Goal: Task Accomplishment & Management: Manage account settings

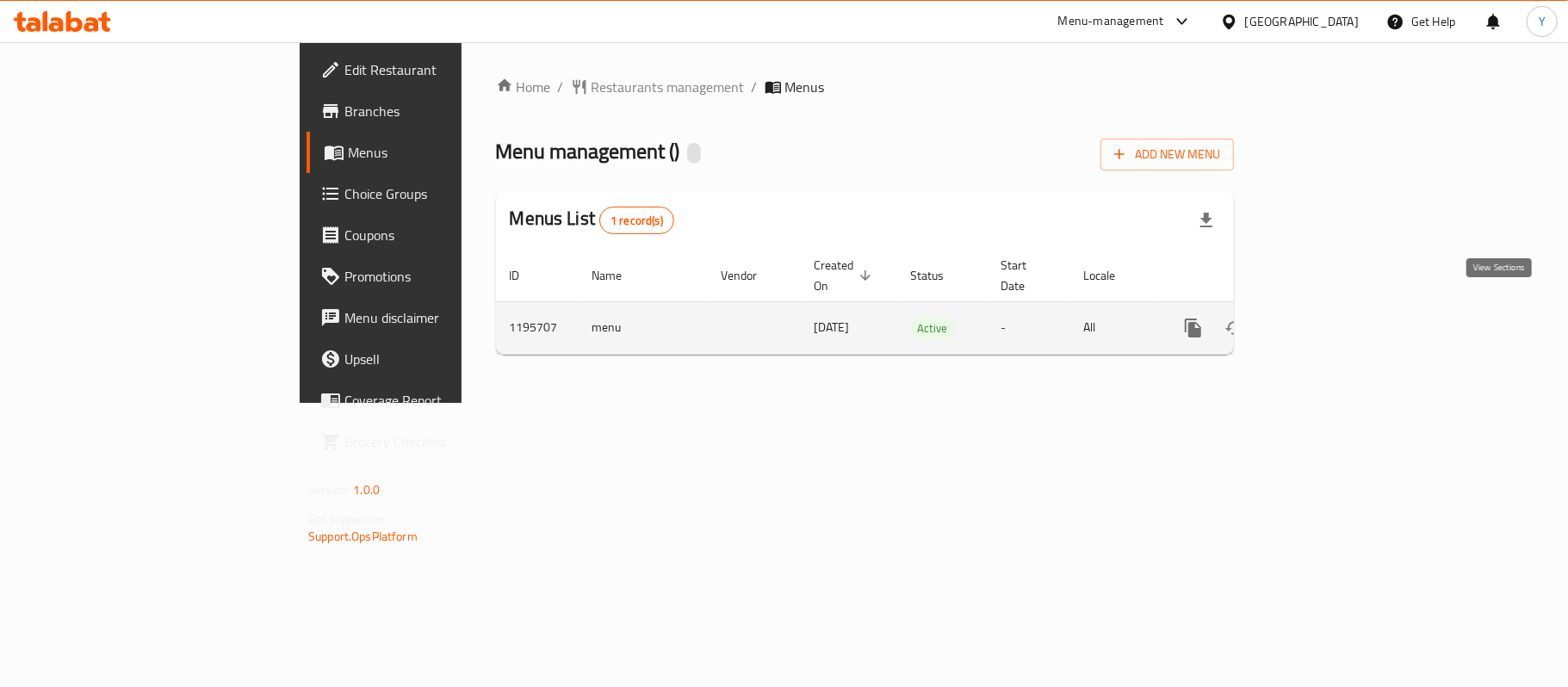
click at [1327, 318] on icon "enhanced table" at bounding box center [1317, 328] width 21 height 21
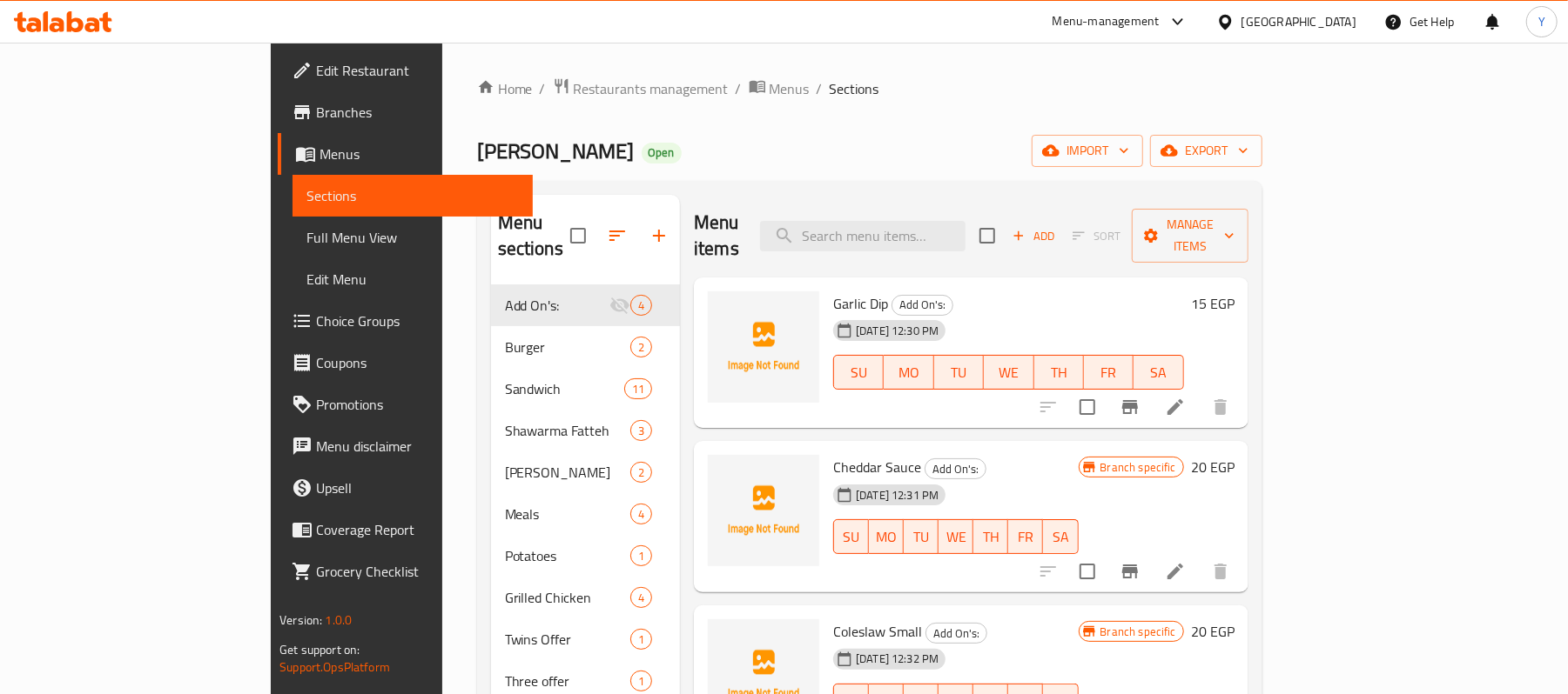
click at [962, 221] on input "search" at bounding box center [862, 237] width 205 height 31
paste input "عرض ٢ وجبة عربي"
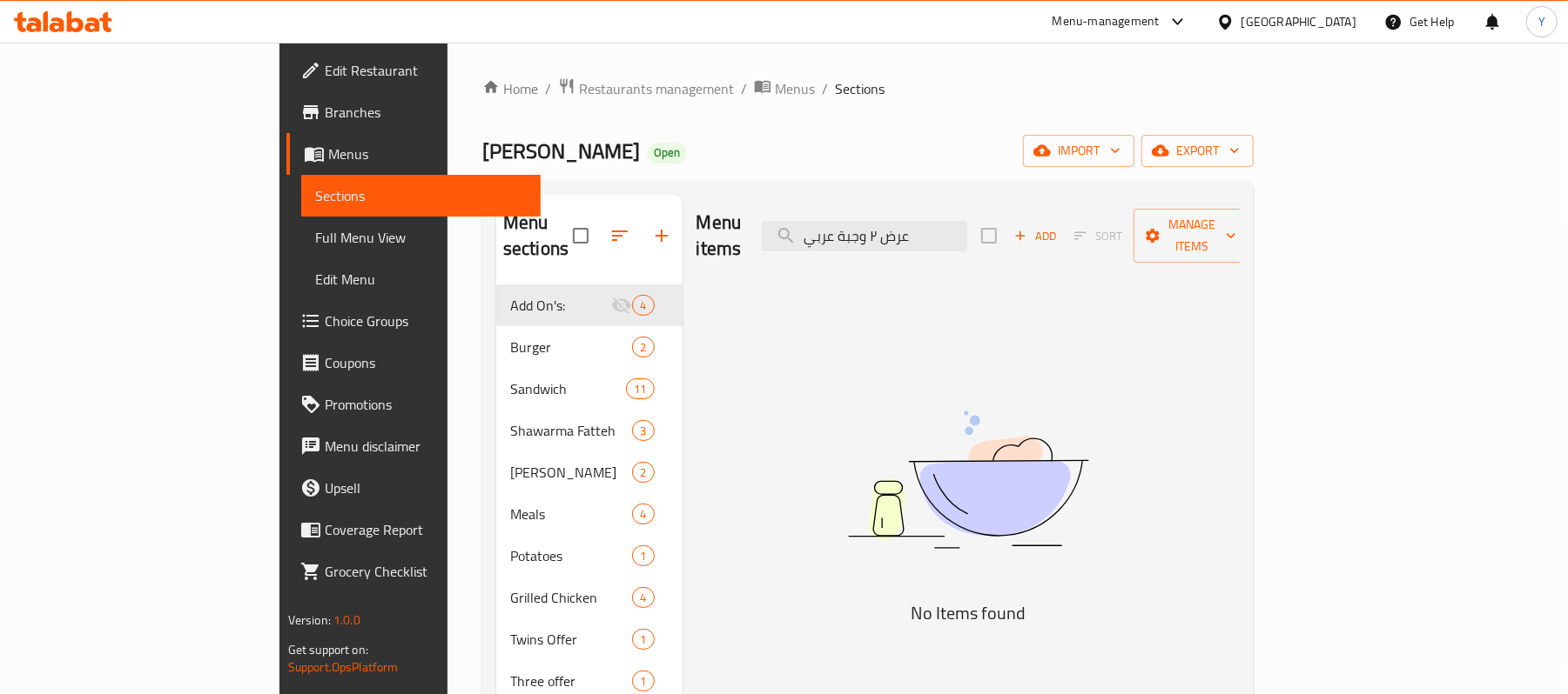
drag, startPoint x: 984, startPoint y: 234, endPoint x: 690, endPoint y: 224, distance: 294.2
click at [696, 224] on div "Menu items عرض ٢ وجبة عربي Add Sort Manage items" at bounding box center [968, 236] width 544 height 83
click at [967, 237] on input "عرض ٢ وجبة عربي" at bounding box center [864, 237] width 205 height 31
drag, startPoint x: 1028, startPoint y: 230, endPoint x: 1266, endPoint y: 246, distance: 238.5
click at [1240, 246] on div "Menu items عرض ٢ وجبة عربي Add Sort Manage items" at bounding box center [968, 236] width 544 height 83
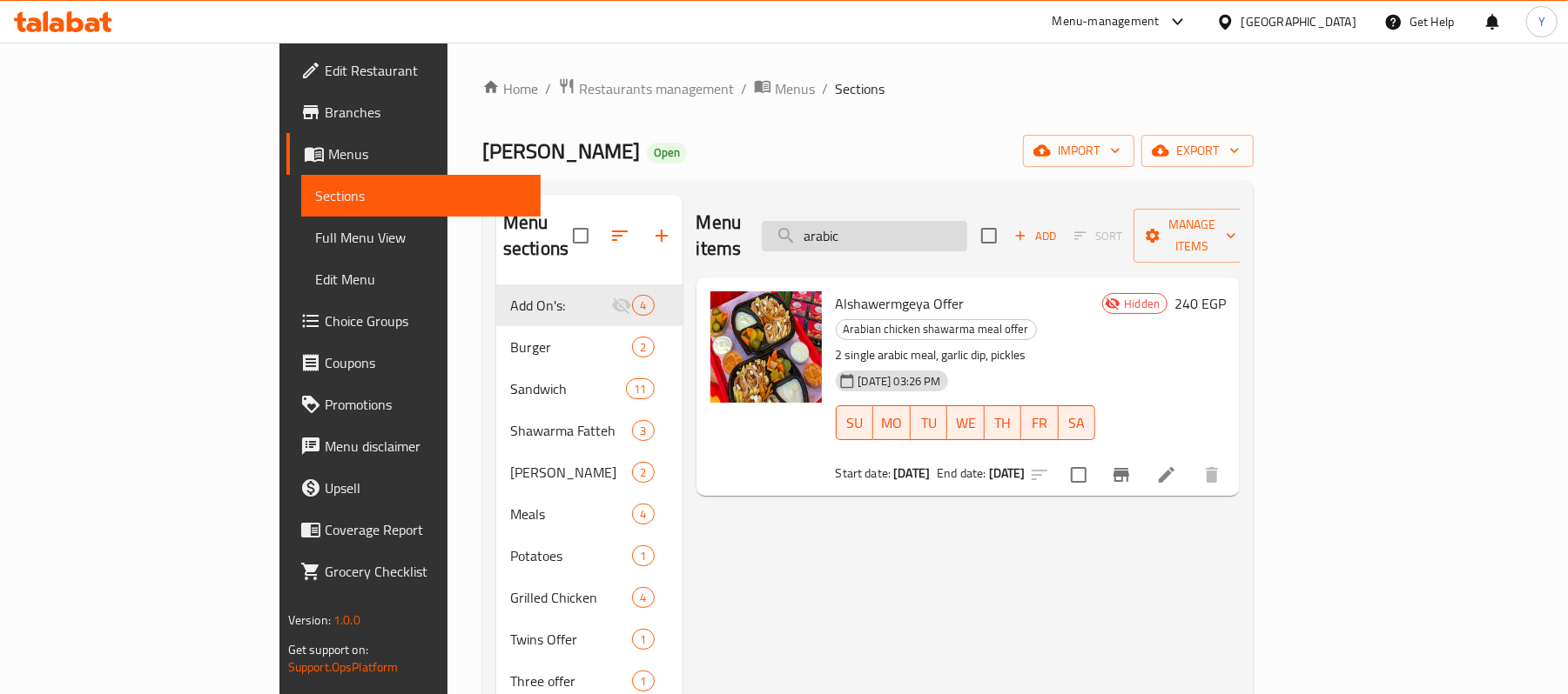
click at [967, 234] on input "arabic" at bounding box center [864, 237] width 205 height 31
paste input "عرض لمه الحبايب"
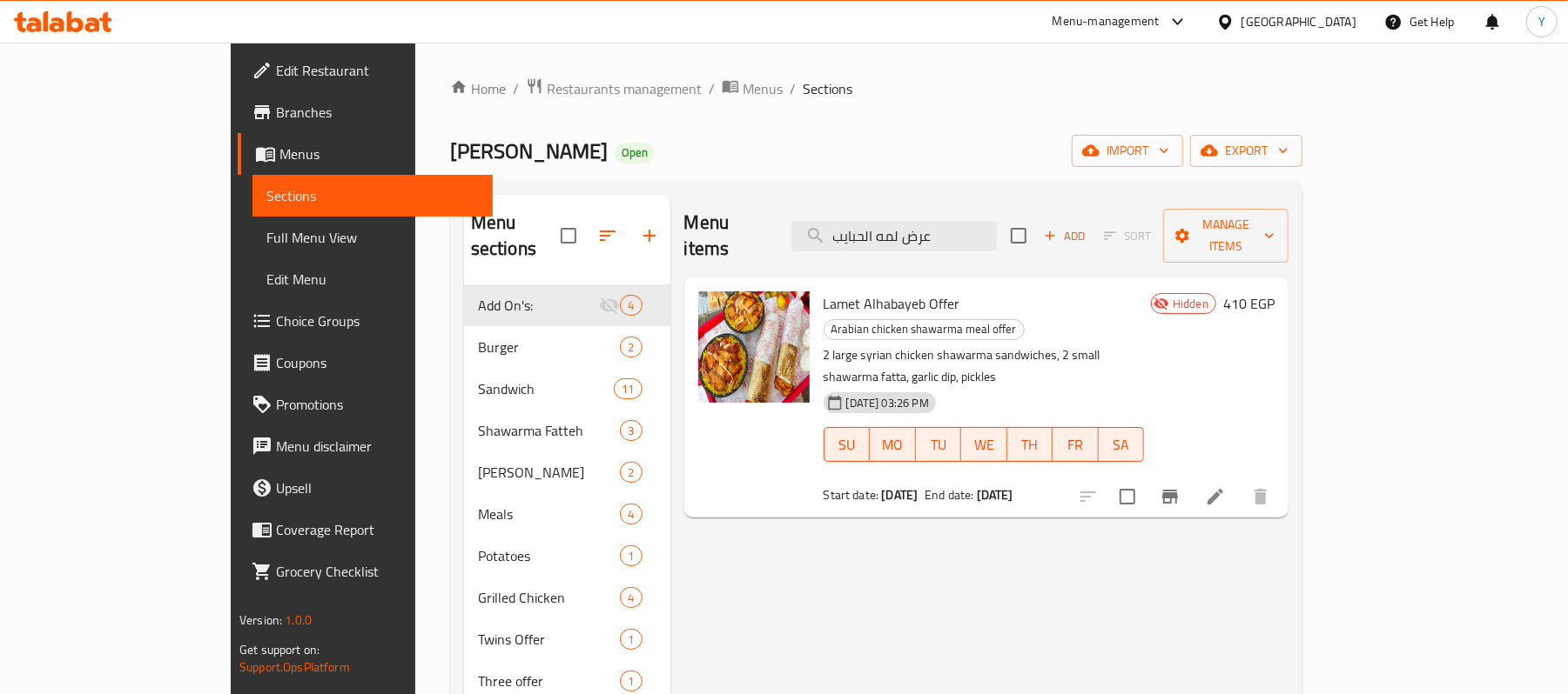
click at [881, 345] on p "2 large syrian chicken shawarma sandwiches, 2 small shawarma fatta, garlic dip,…" at bounding box center [983, 367] width 320 height 44
click at [823, 290] on span "Lamet Alhabayeb Offer" at bounding box center [891, 303] width 137 height 26
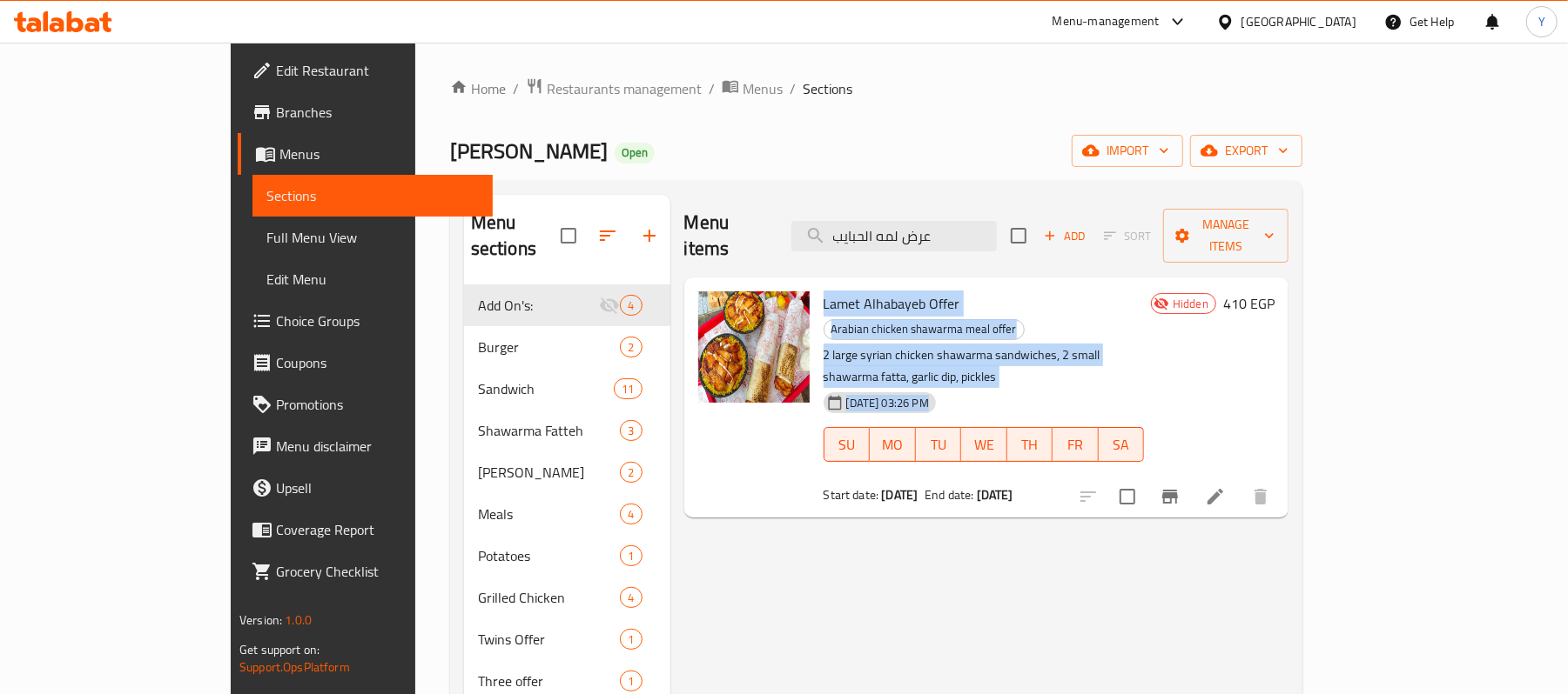
drag, startPoint x: 802, startPoint y: 280, endPoint x: 837, endPoint y: 320, distance: 53.2
click at [837, 320] on div "Lamet Alhabayeb Offer Arabian chicken shawarma meal offer 2 large syrian chicke…" at bounding box center [984, 397] width 334 height 226
drag, startPoint x: 975, startPoint y: 263, endPoint x: 955, endPoint y: 200, distance: 66.1
click at [975, 285] on div "Lamet Alhabayeb Offer Arabian chicken shawarma meal offer 2 large syrian chicke…" at bounding box center [984, 397] width 334 height 226
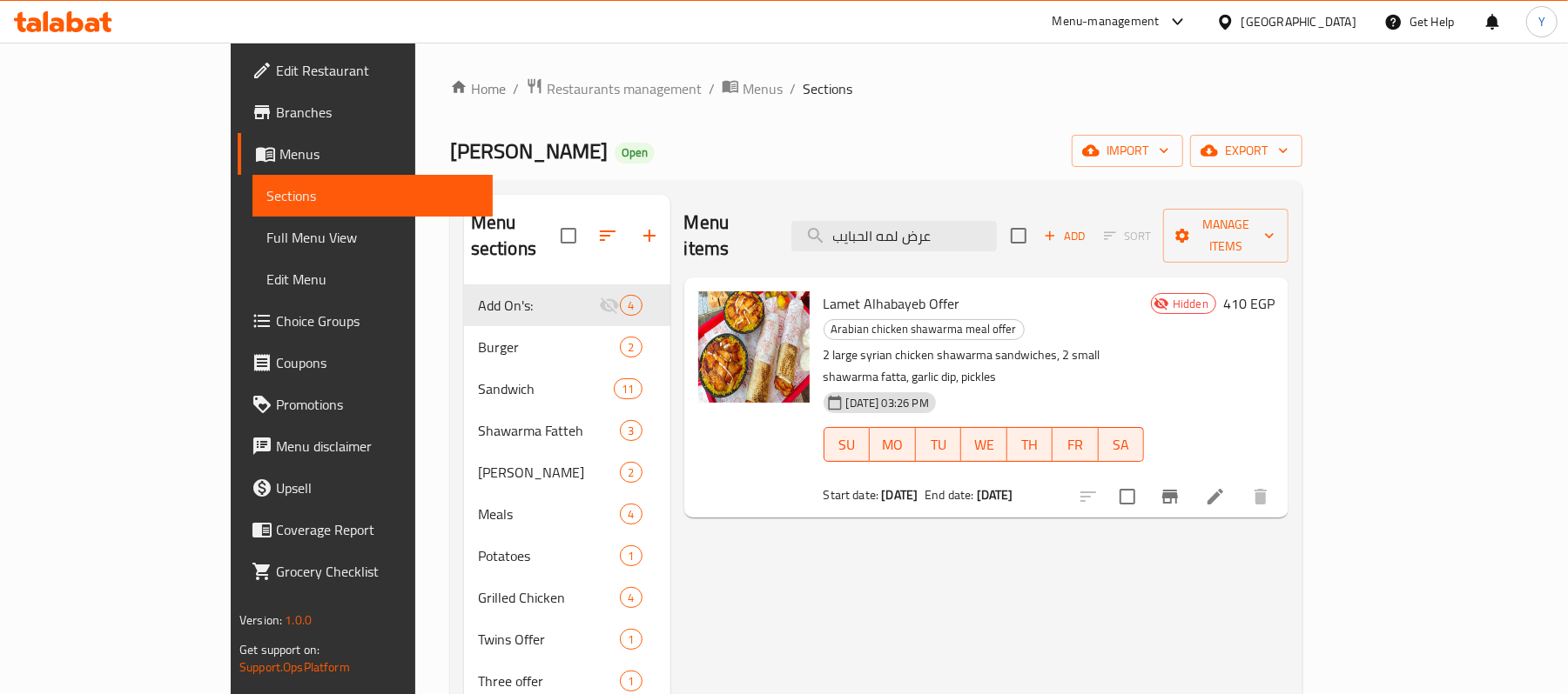
click at [955, 200] on div "Menu items عرض لمه الحبايب Add Sort Manage items" at bounding box center [986, 236] width 604 height 83
click at [937, 244] on div "Menu items عرض لمه الحبايب Add Sort Manage items" at bounding box center [986, 236] width 604 height 83
click at [996, 221] on input "عرض لمه الحبايب" at bounding box center [894, 237] width 205 height 31
click at [893, 345] on p "2 large syrian chicken shawarma sandwiches, 2 small shawarma fatta, garlic dip,…" at bounding box center [983, 367] width 320 height 44
drag, startPoint x: 893, startPoint y: 308, endPoint x: 865, endPoint y: 315, distance: 28.9
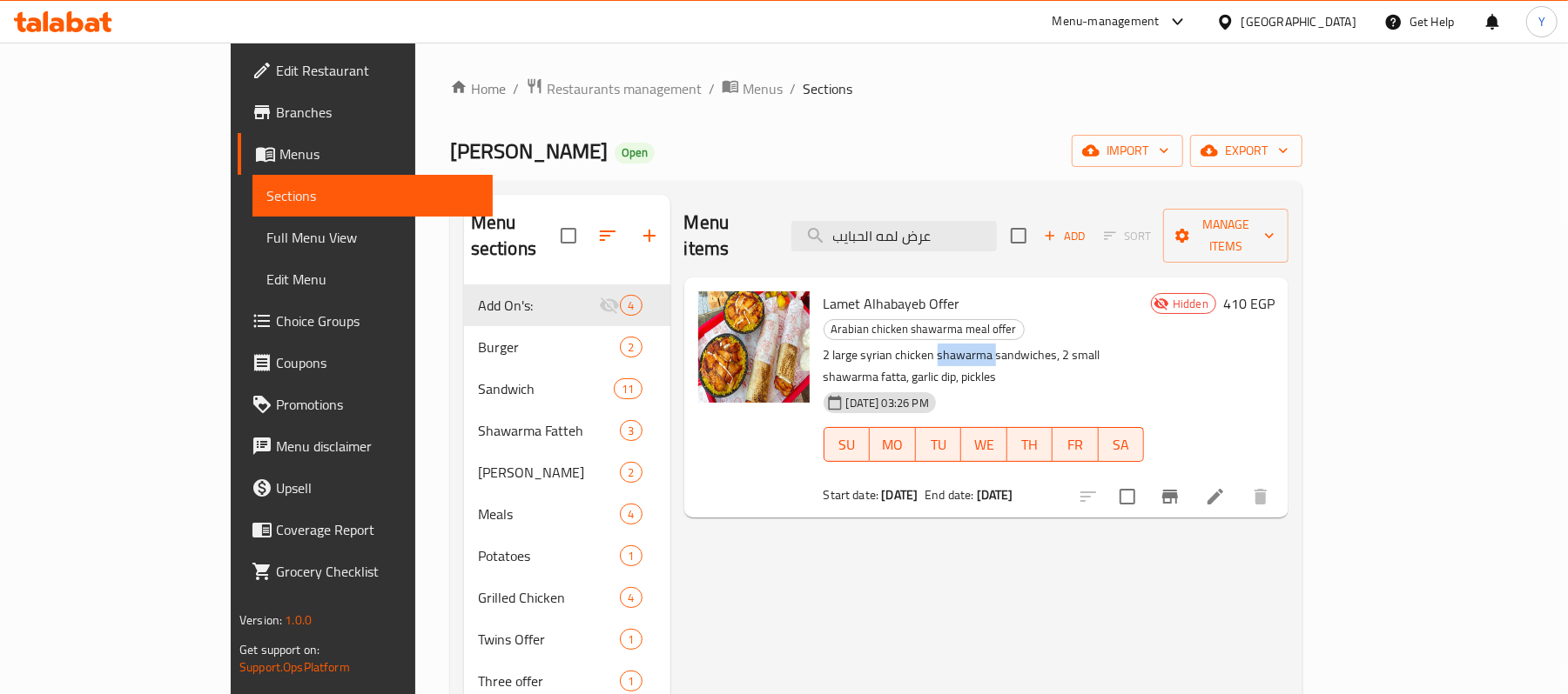
click at [888, 345] on p "2 large syrian chicken shawarma sandwiches, 2 small shawarma fatta, garlic dip,…" at bounding box center [983, 367] width 320 height 44
click at [857, 345] on p "2 large syrian chicken shawarma sandwiches, 2 small shawarma fatta, garlic dip,…" at bounding box center [983, 367] width 320 height 44
drag, startPoint x: 857, startPoint y: 308, endPoint x: 900, endPoint y: 303, distance: 43.3
click at [900, 345] on p "2 large syrian chicken shawarma sandwiches, 2 small shawarma fatta, garlic dip,…" at bounding box center [983, 367] width 320 height 44
copy p "chicken shawarma"
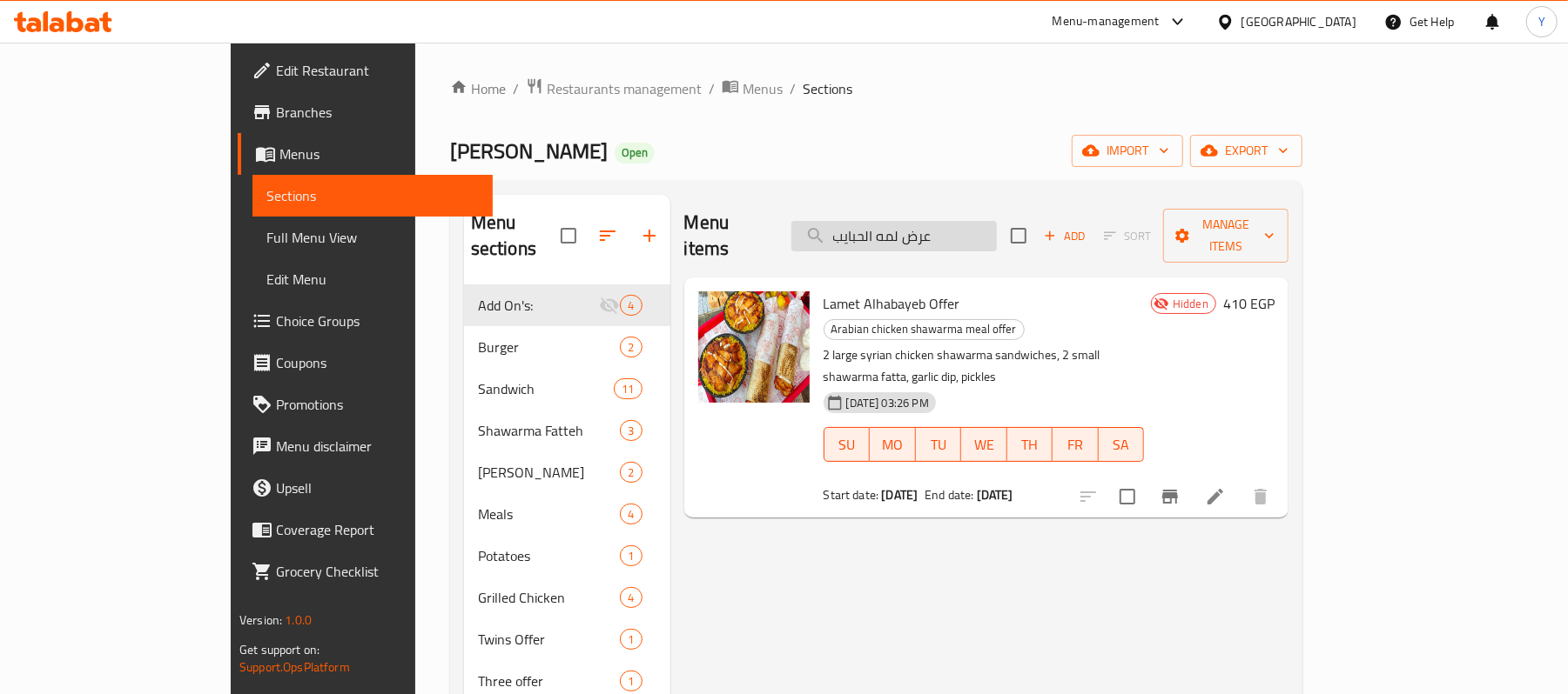
click at [996, 235] on input "عرض لمه الحبايب" at bounding box center [894, 237] width 205 height 31
paste input "chicken shawarma"
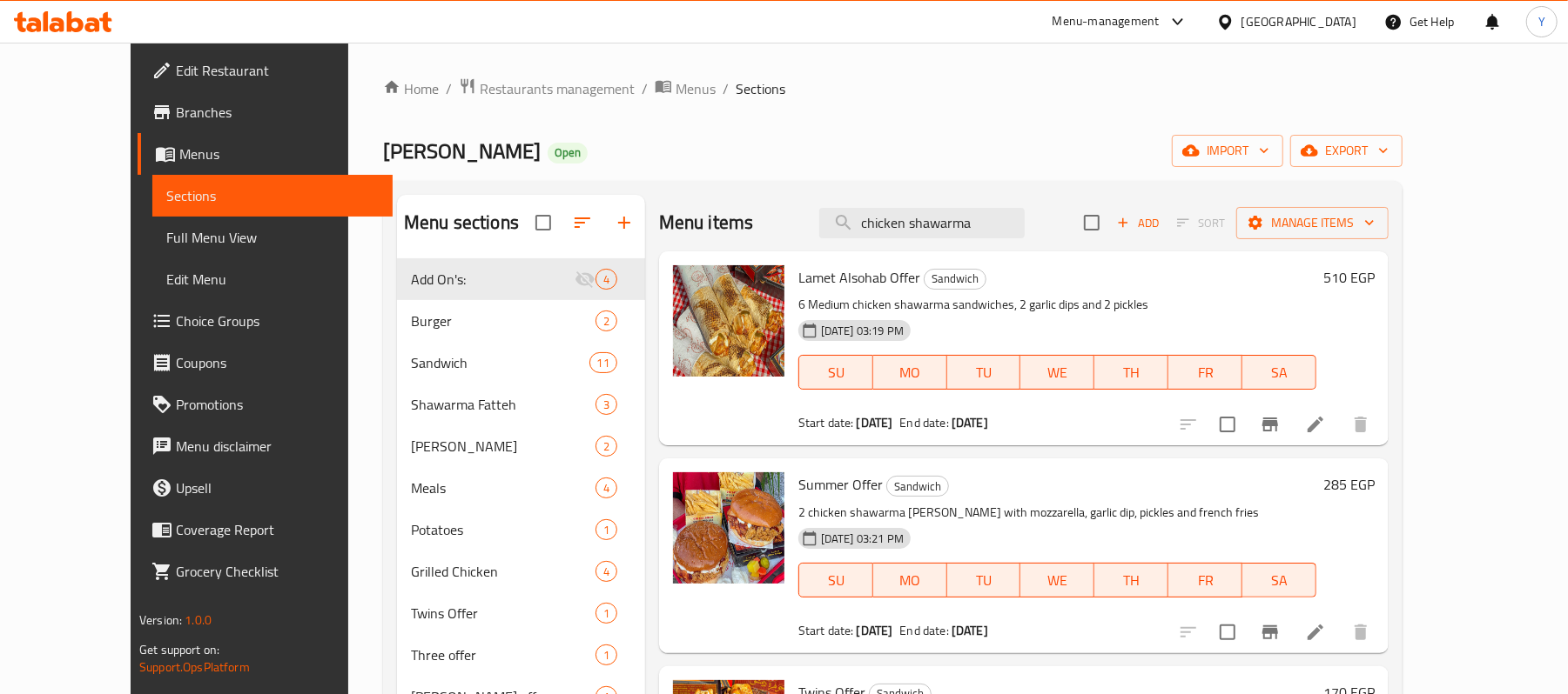
type input "chicken shawarma"
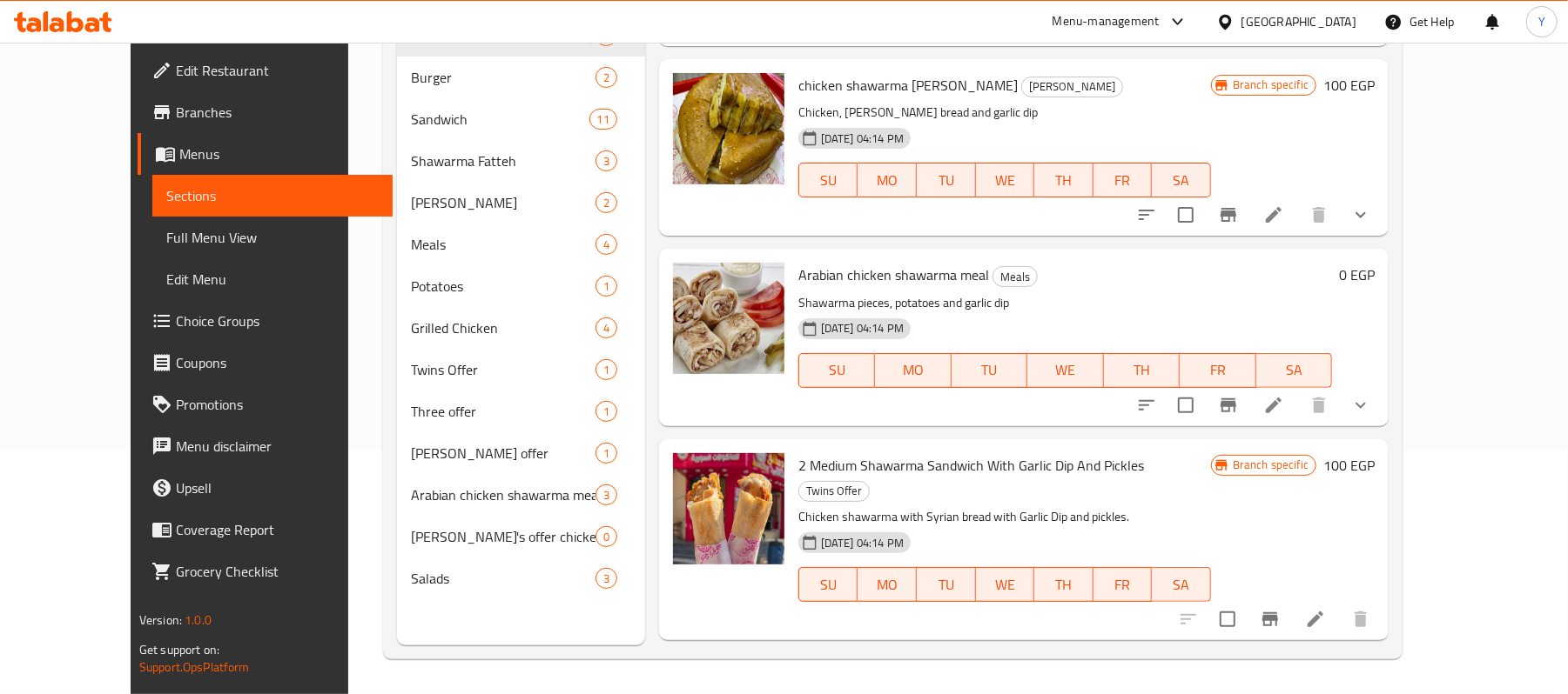
scroll to position [1160, 0]
click at [1366, 405] on icon "show more" at bounding box center [1361, 404] width 11 height 6
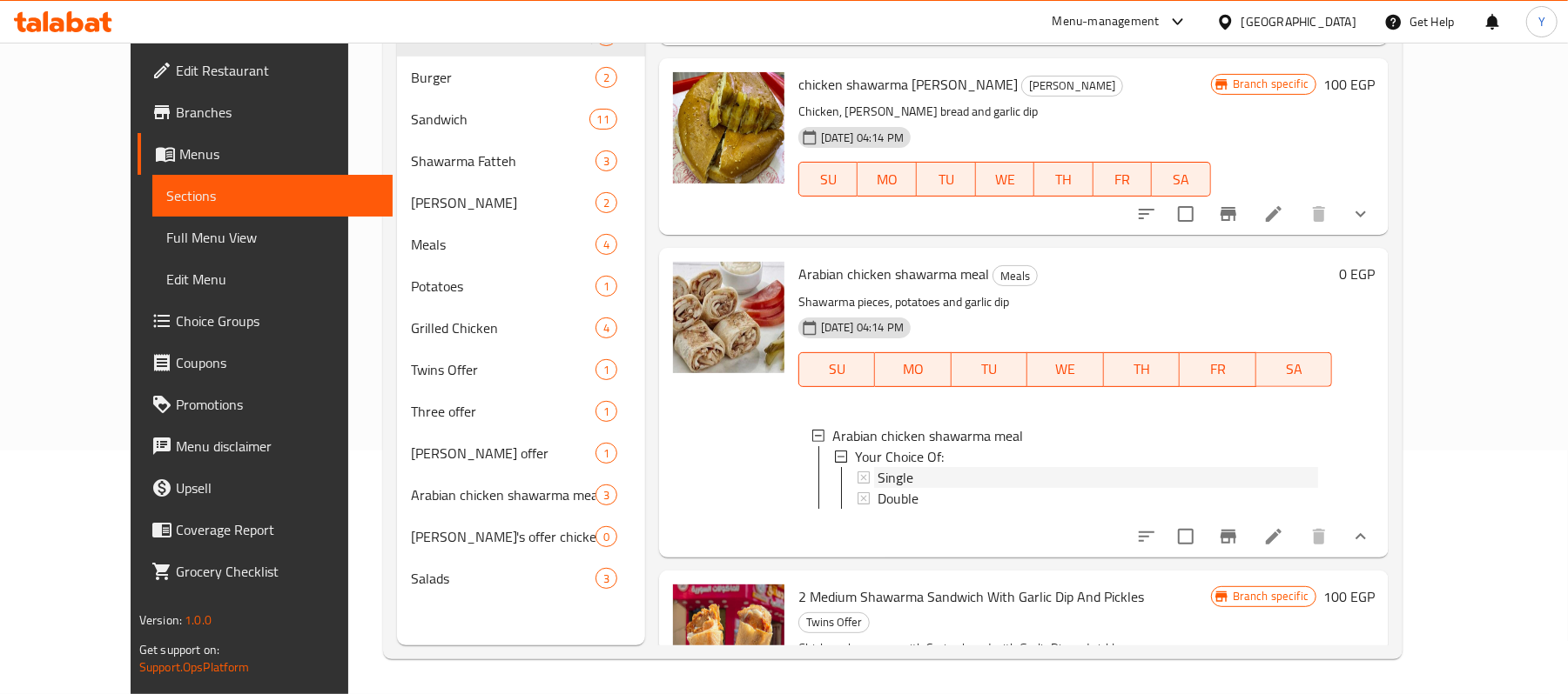
click at [877, 471] on span "Single" at bounding box center [895, 477] width 35 height 21
click at [877, 493] on span "Double" at bounding box center [897, 498] width 41 height 21
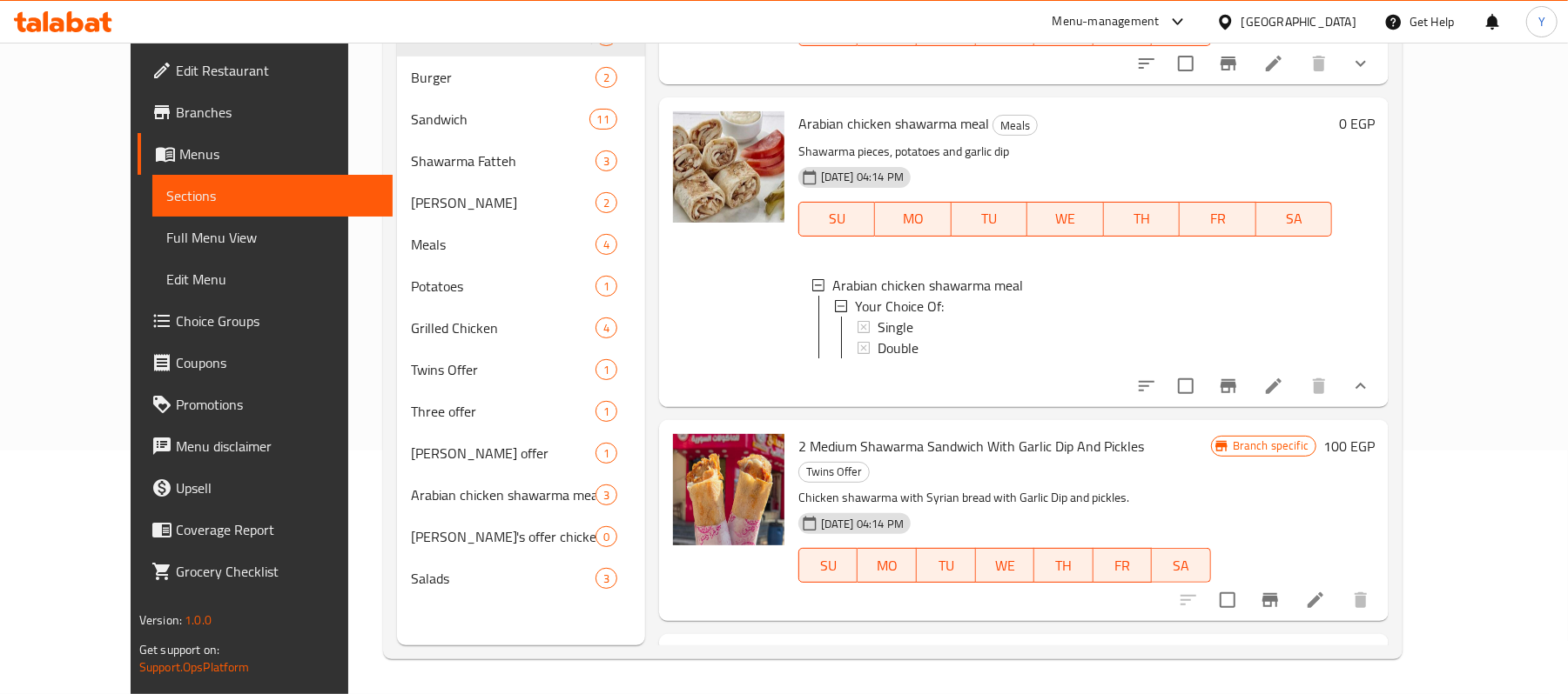
scroll to position [1276, 0]
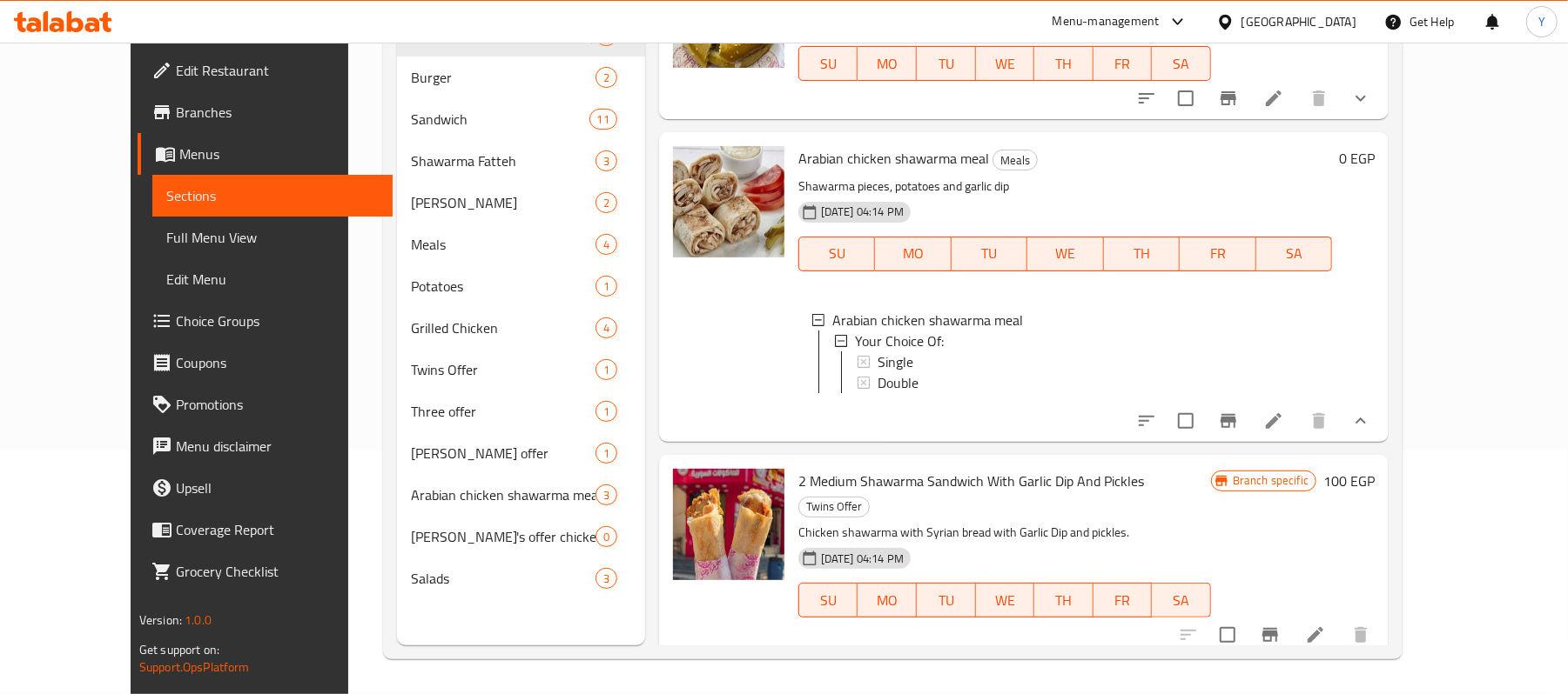
click at [799, 153] on span "Arabian chicken shawarma meal" at bounding box center [894, 158] width 191 height 26
drag, startPoint x: 783, startPoint y: 153, endPoint x: 799, endPoint y: 157, distance: 16.5
click at [799, 157] on span "Arabian chicken shawarma meal" at bounding box center [894, 158] width 191 height 26
copy span "Arabian"
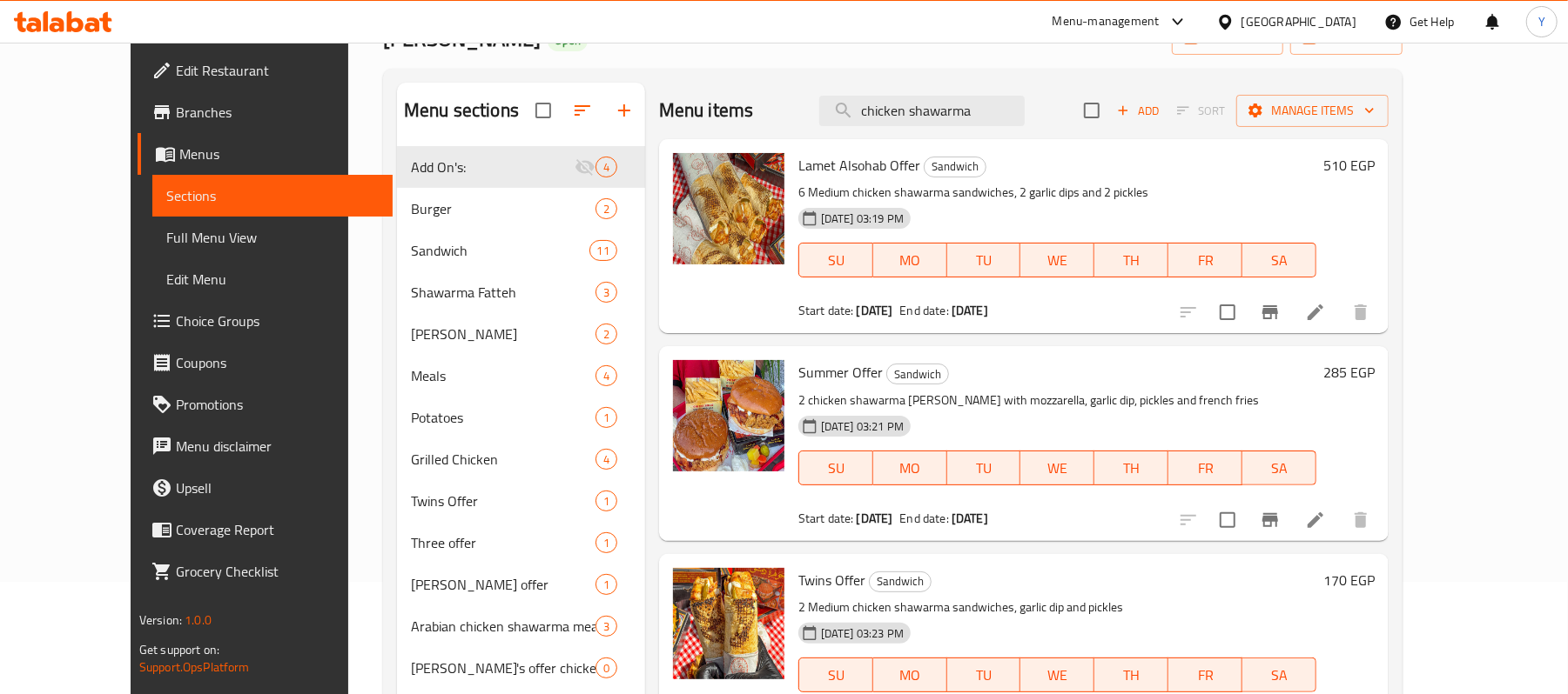
scroll to position [0, 0]
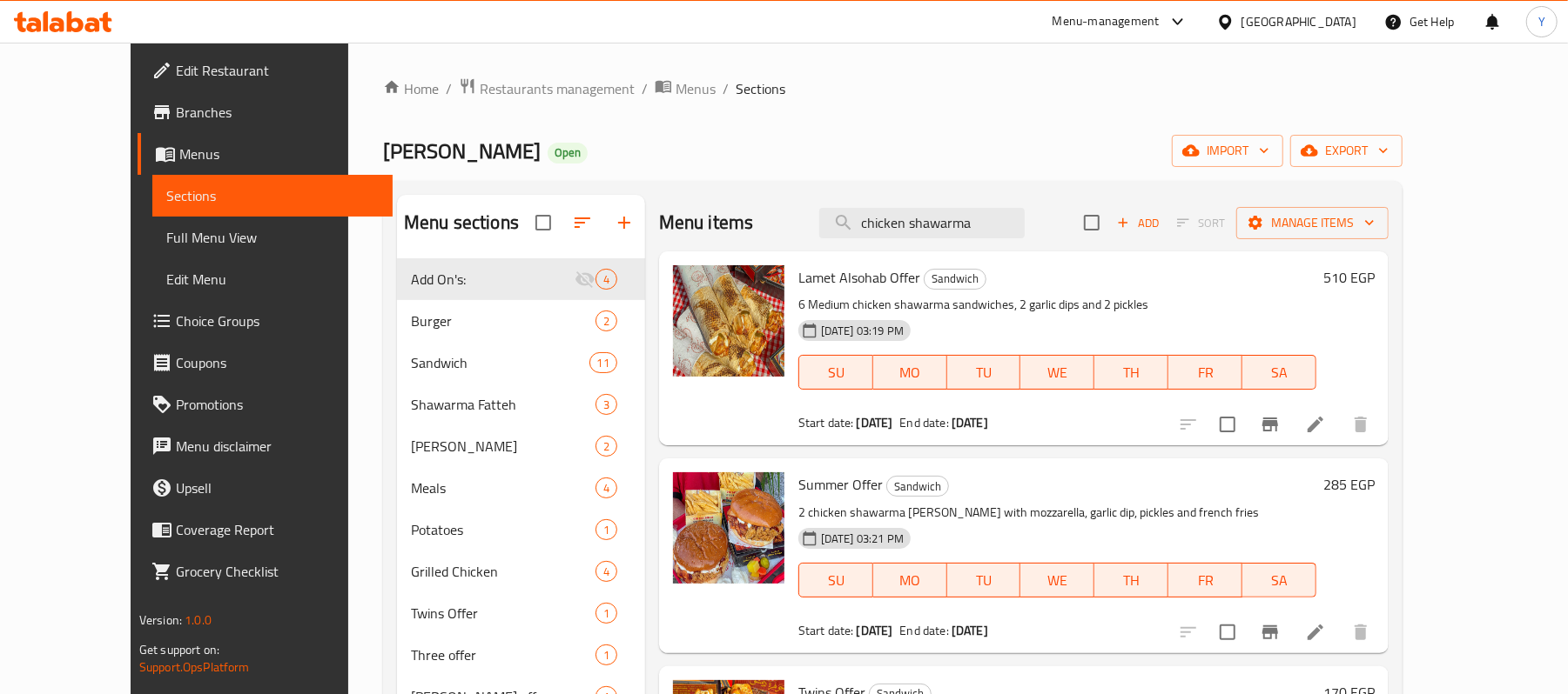
click at [1067, 209] on div "Menu items chicken shawarma Add Sort Manage items" at bounding box center [1024, 223] width 730 height 56
click at [1024, 220] on input "chicken shawarma" at bounding box center [922, 223] width 205 height 31
paste input "Arabian"
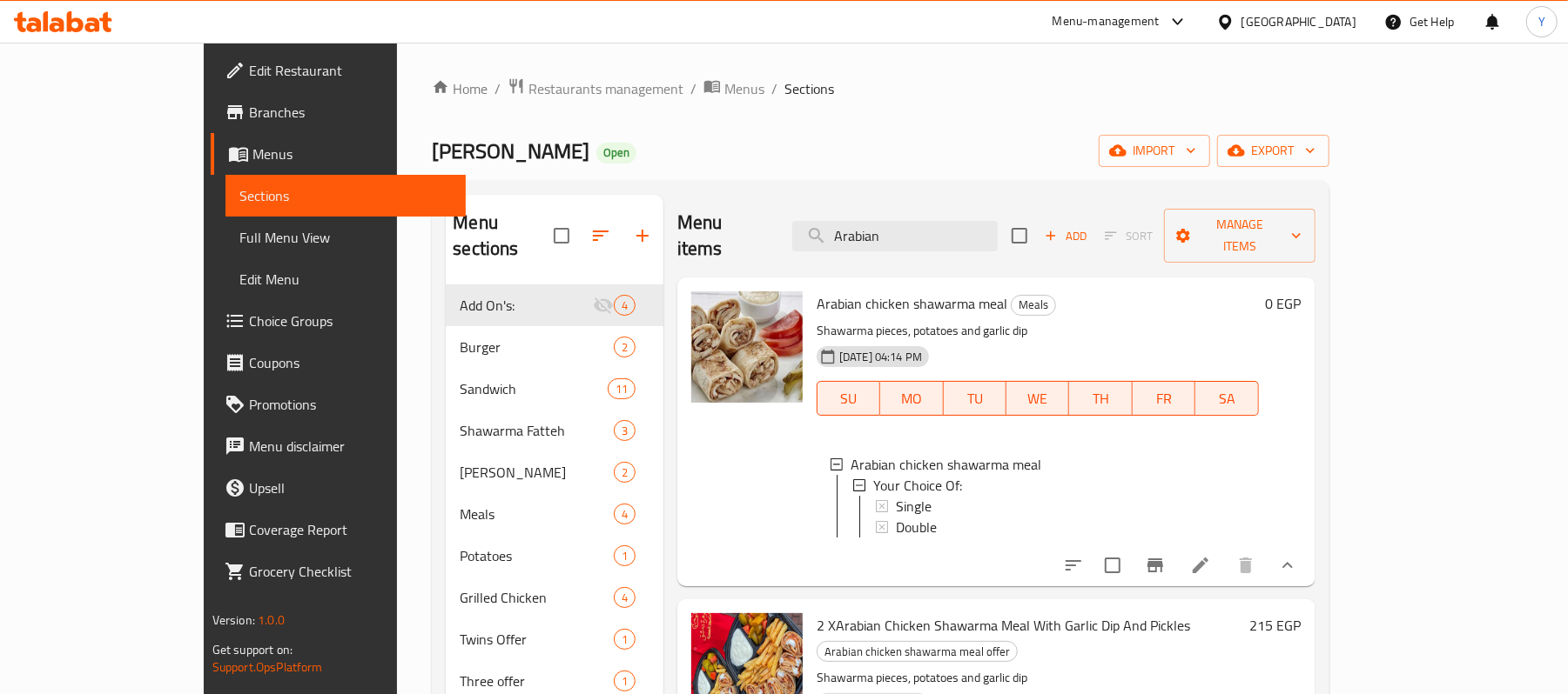
type input "Arabian"
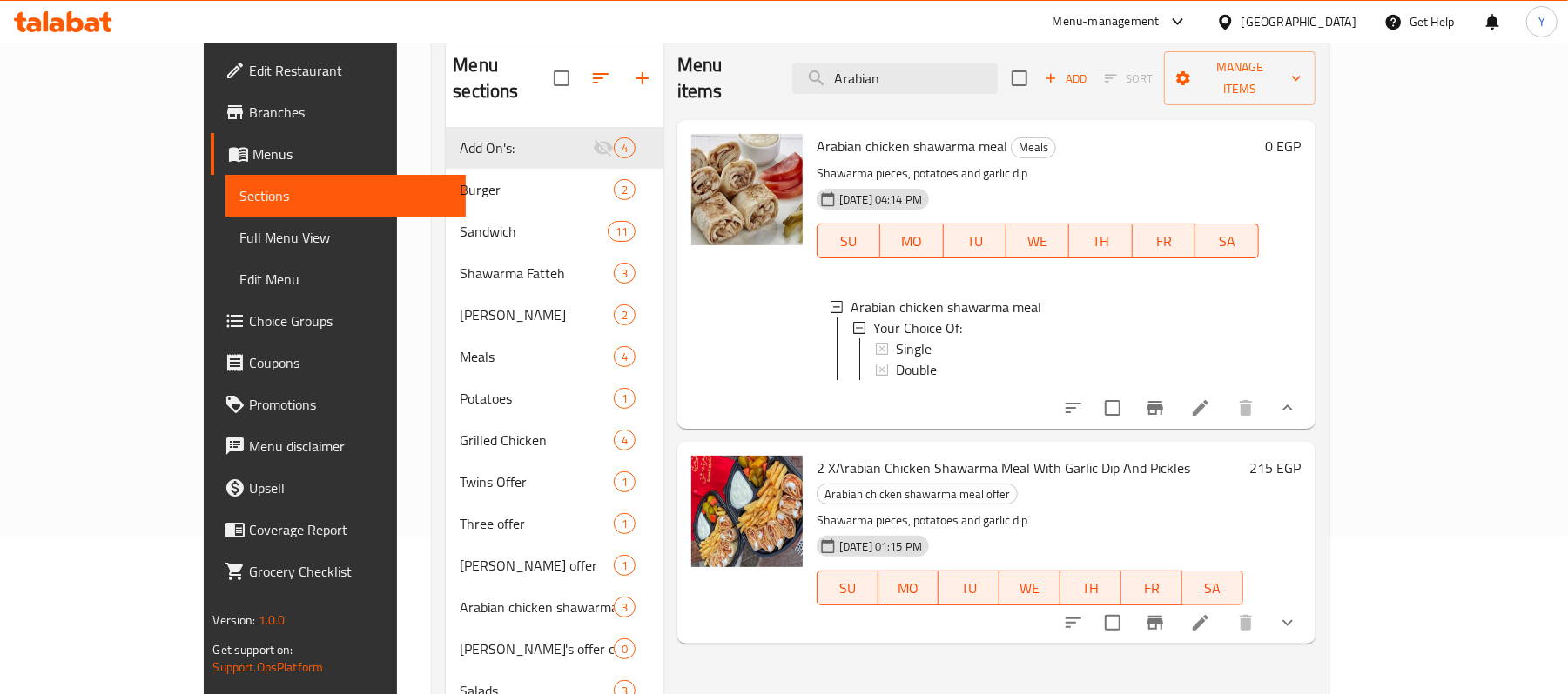
scroll to position [116, 0]
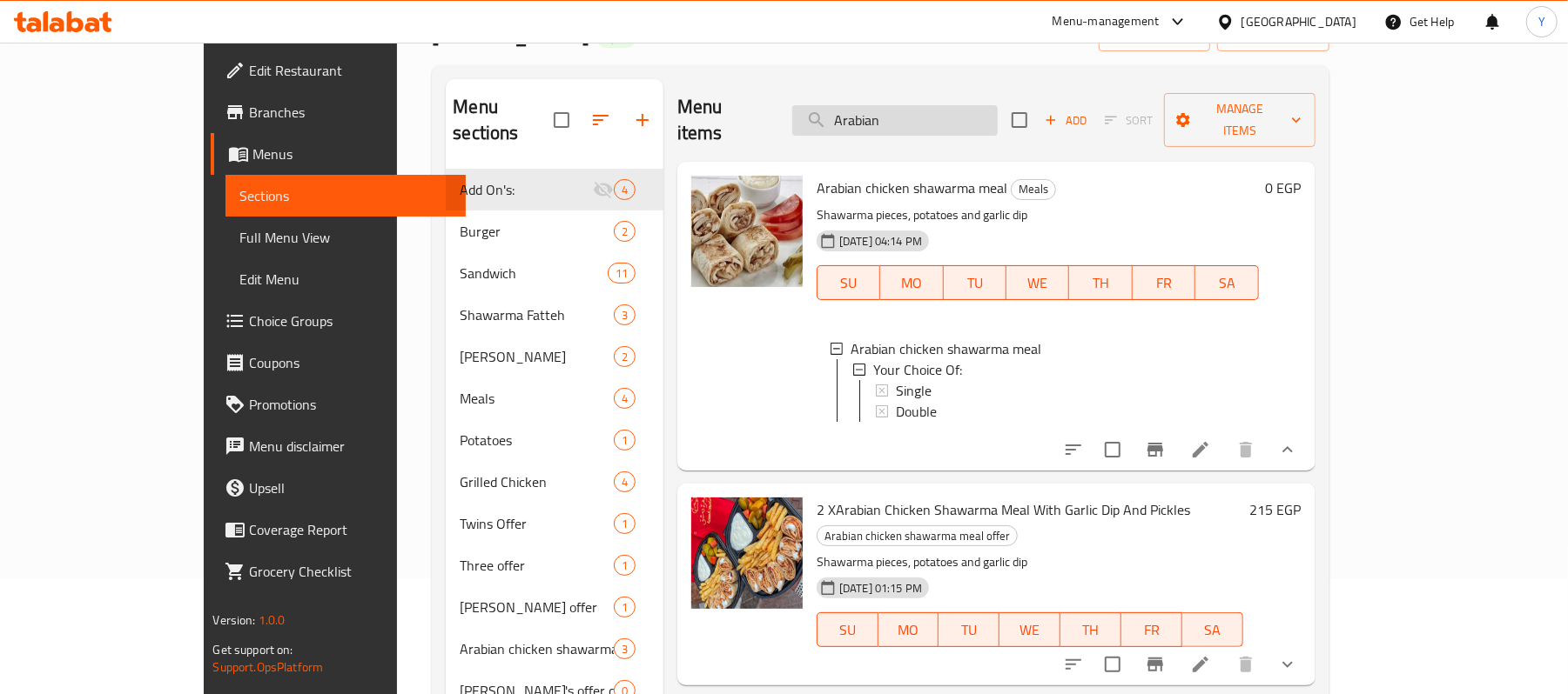
click at [947, 105] on input "Arabian" at bounding box center [895, 121] width 205 height 31
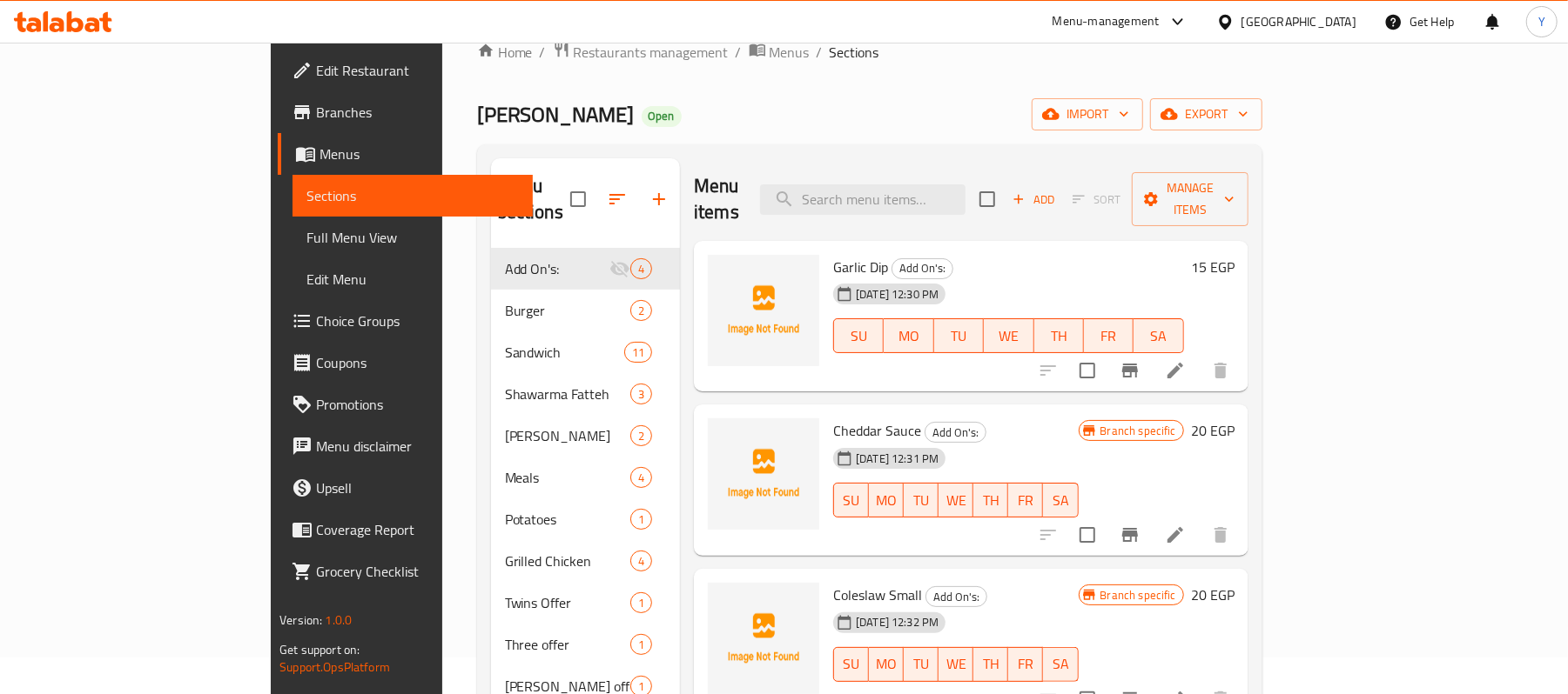
scroll to position [0, 0]
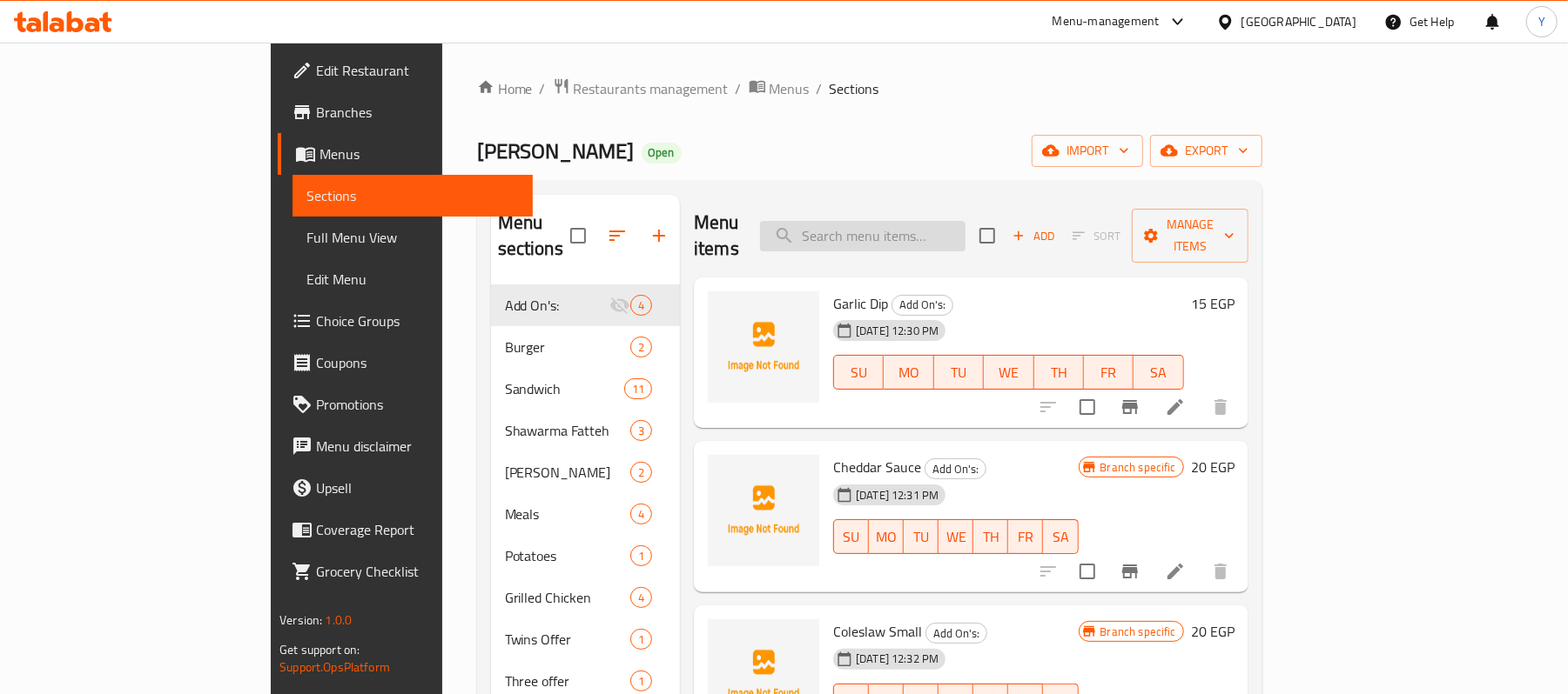
click at [948, 221] on input "search" at bounding box center [862, 237] width 205 height 31
click at [965, 230] on input "search" at bounding box center [862, 237] width 205 height 31
paste input "فتة شاورما"
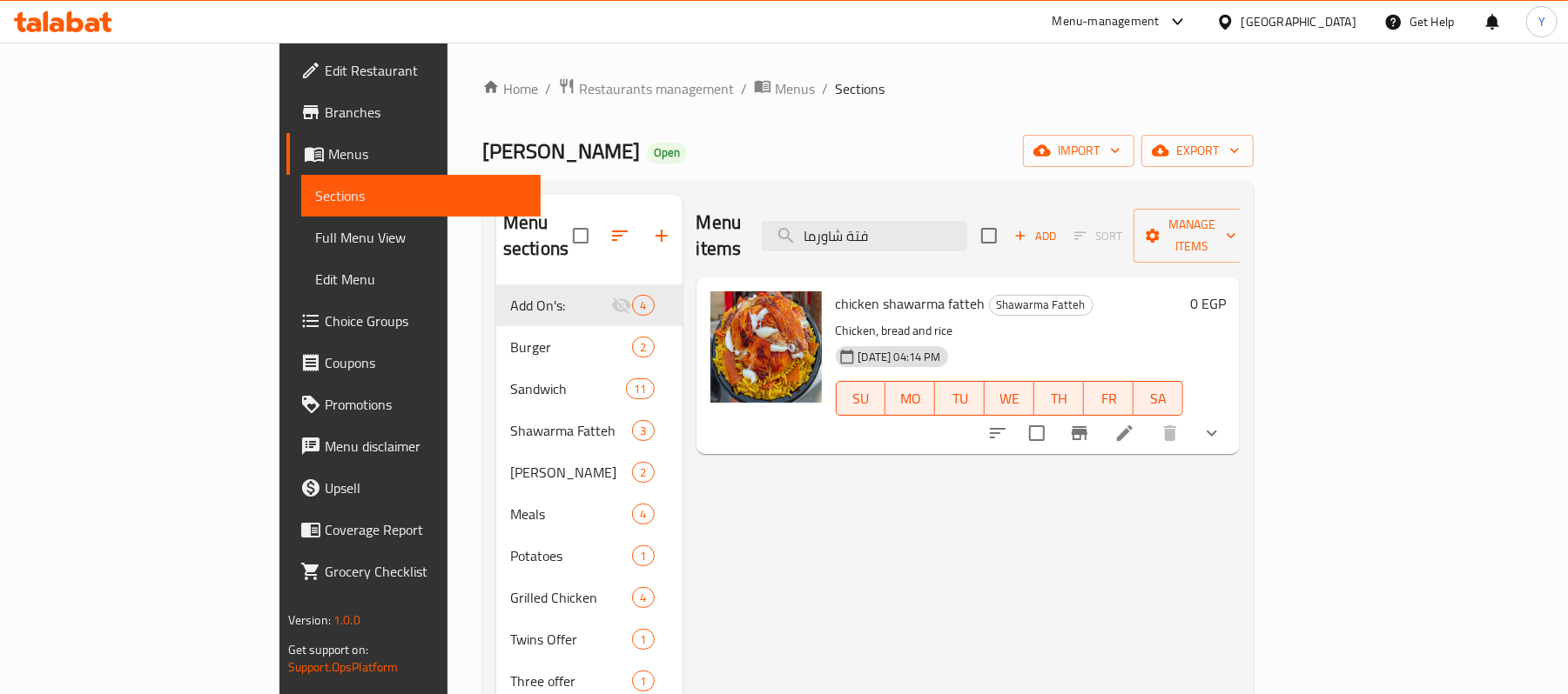
click at [1232, 413] on button "show more" at bounding box center [1211, 434] width 42 height 42
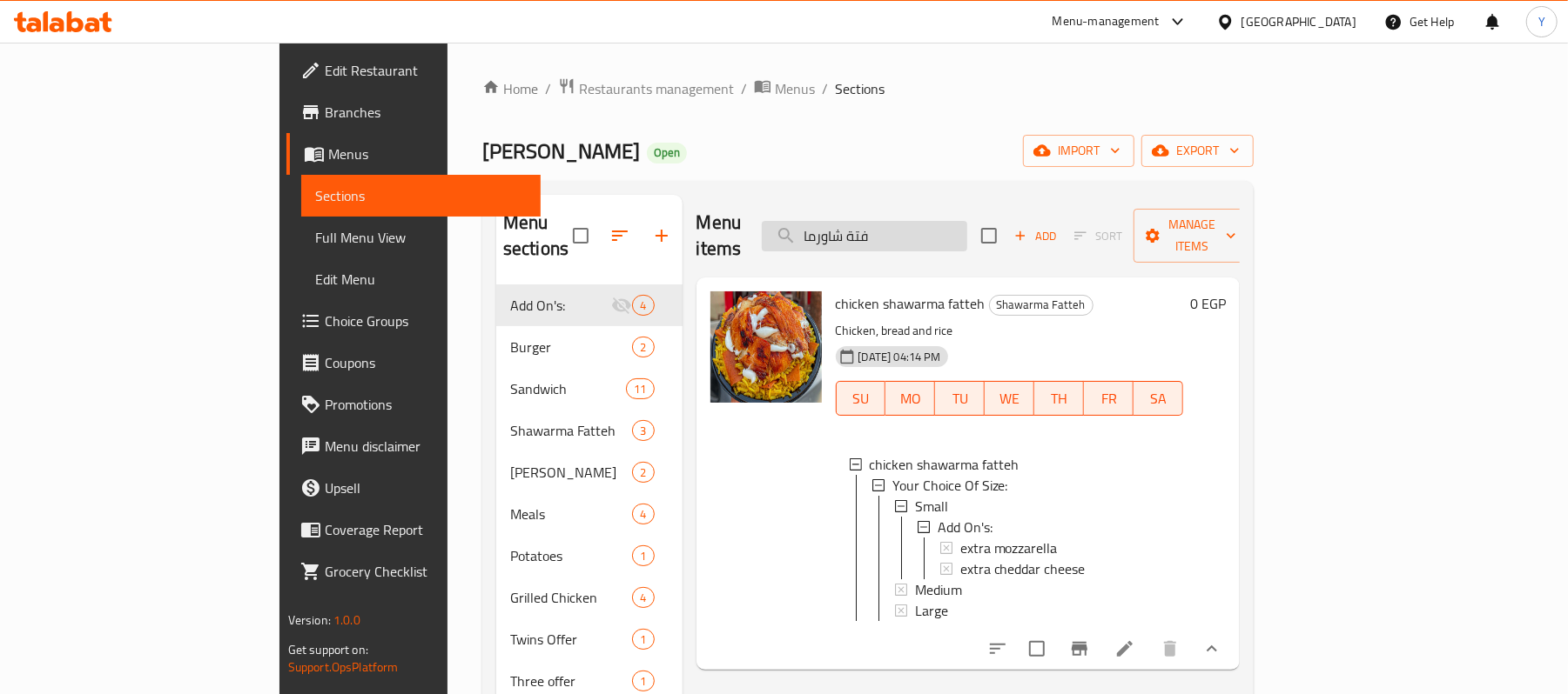
click at [967, 239] on input "فتة شاورما" at bounding box center [864, 237] width 205 height 31
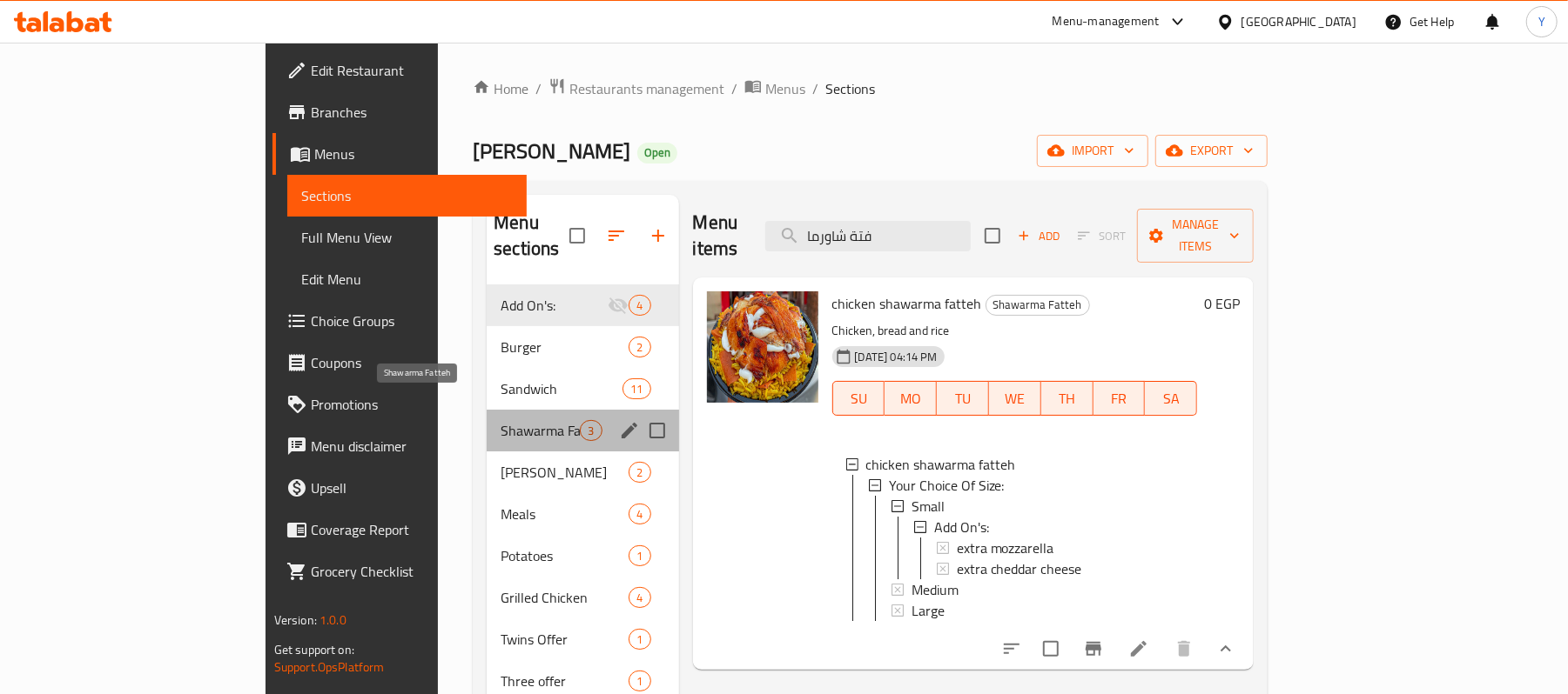
click at [501, 420] on span "Shawarma Fatteh" at bounding box center [540, 430] width 79 height 21
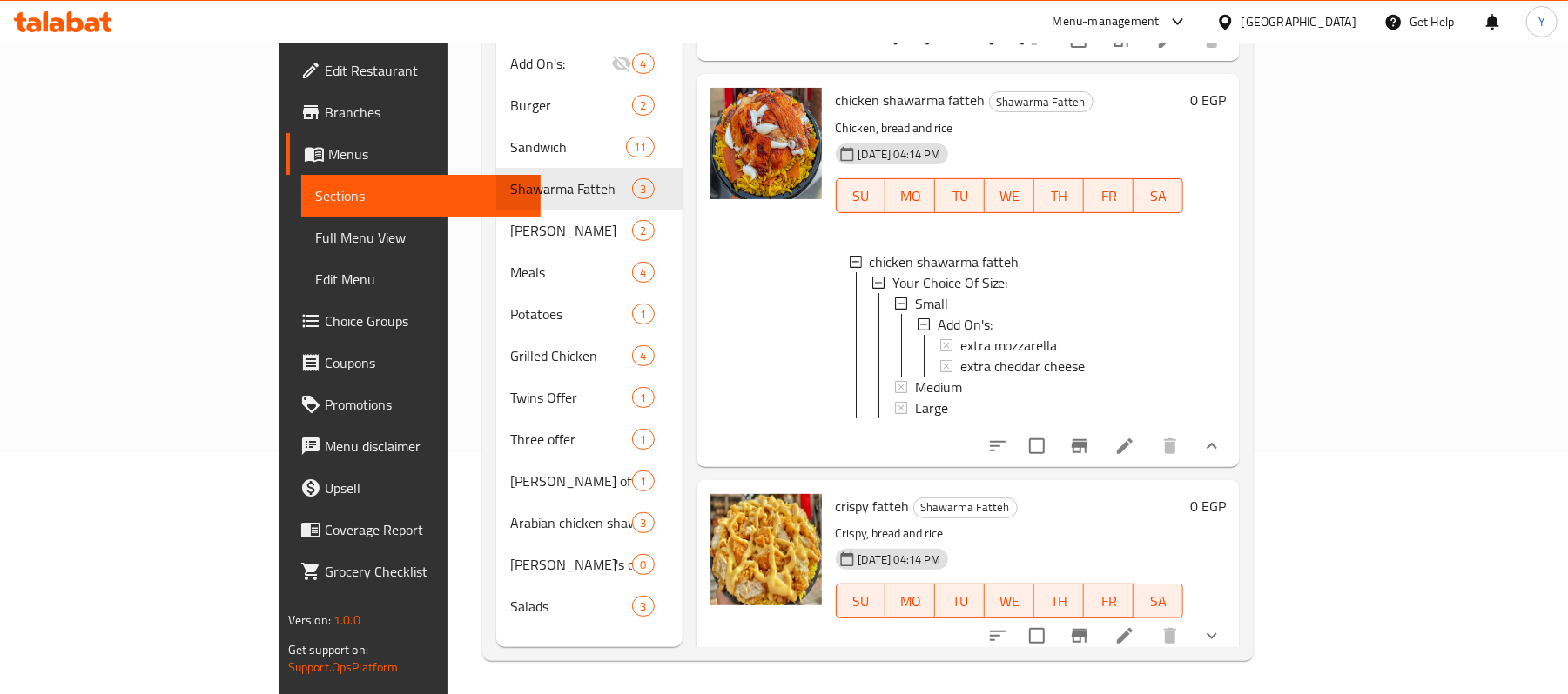
scroll to position [245, 0]
click at [1232, 624] on button "show more" at bounding box center [1211, 634] width 42 height 42
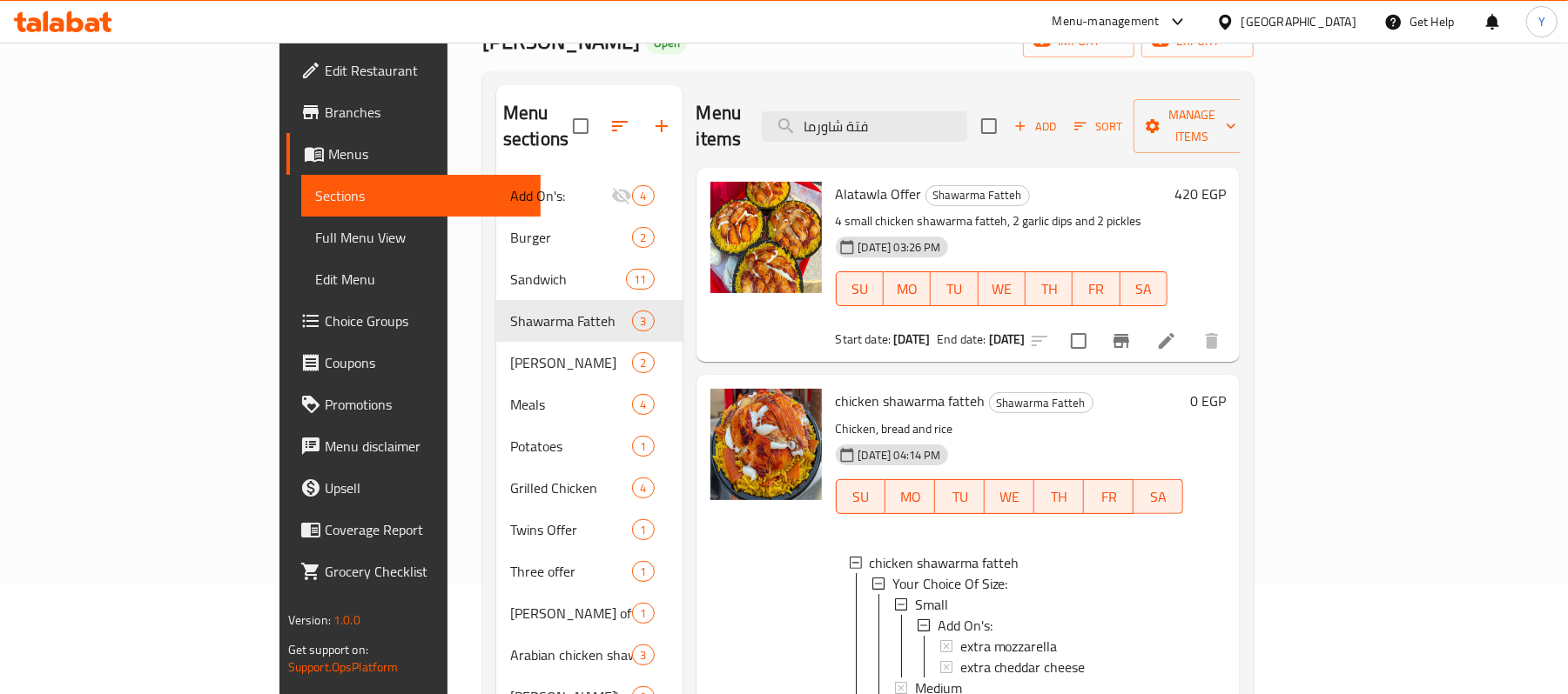
scroll to position [0, 0]
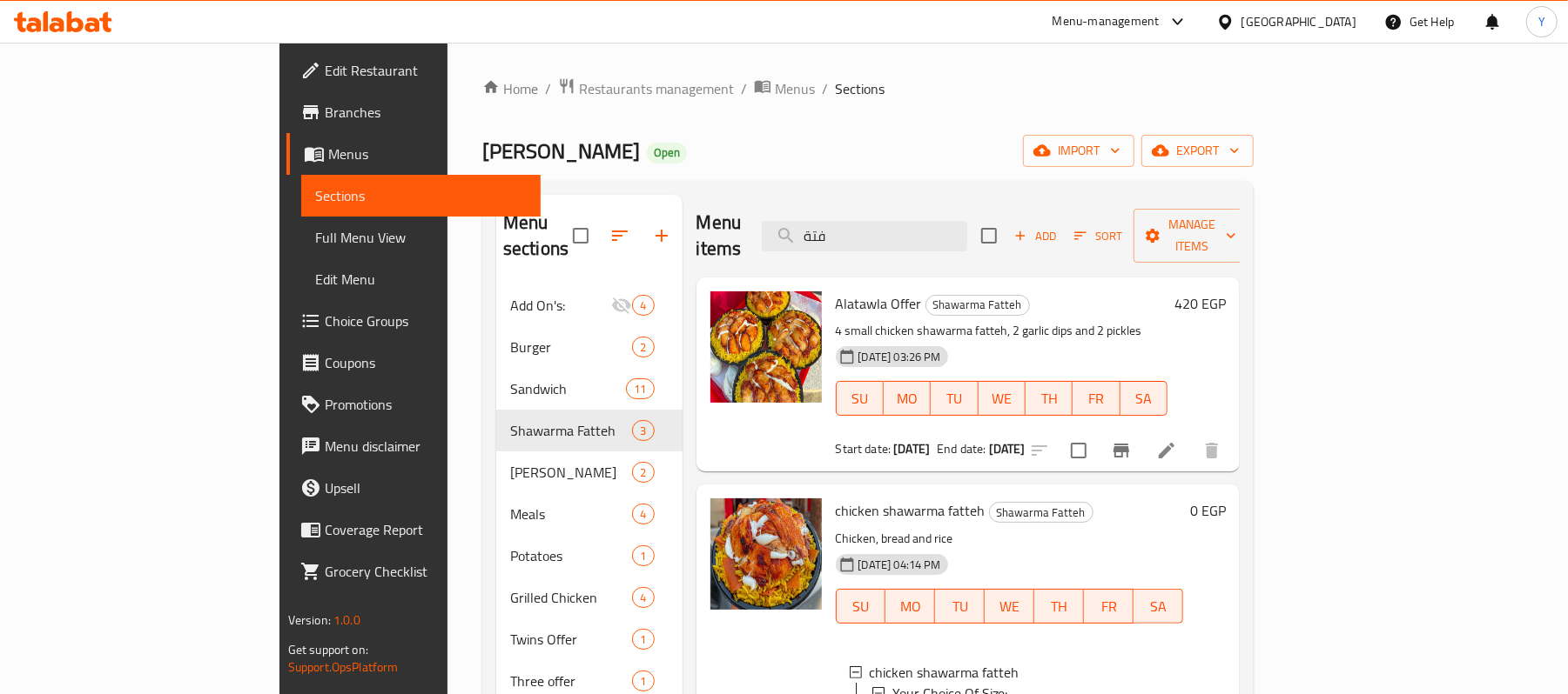
type input "فتة"
click at [1048, 240] on div "Menu items فتة Add Sort Manage items" at bounding box center [968, 236] width 544 height 83
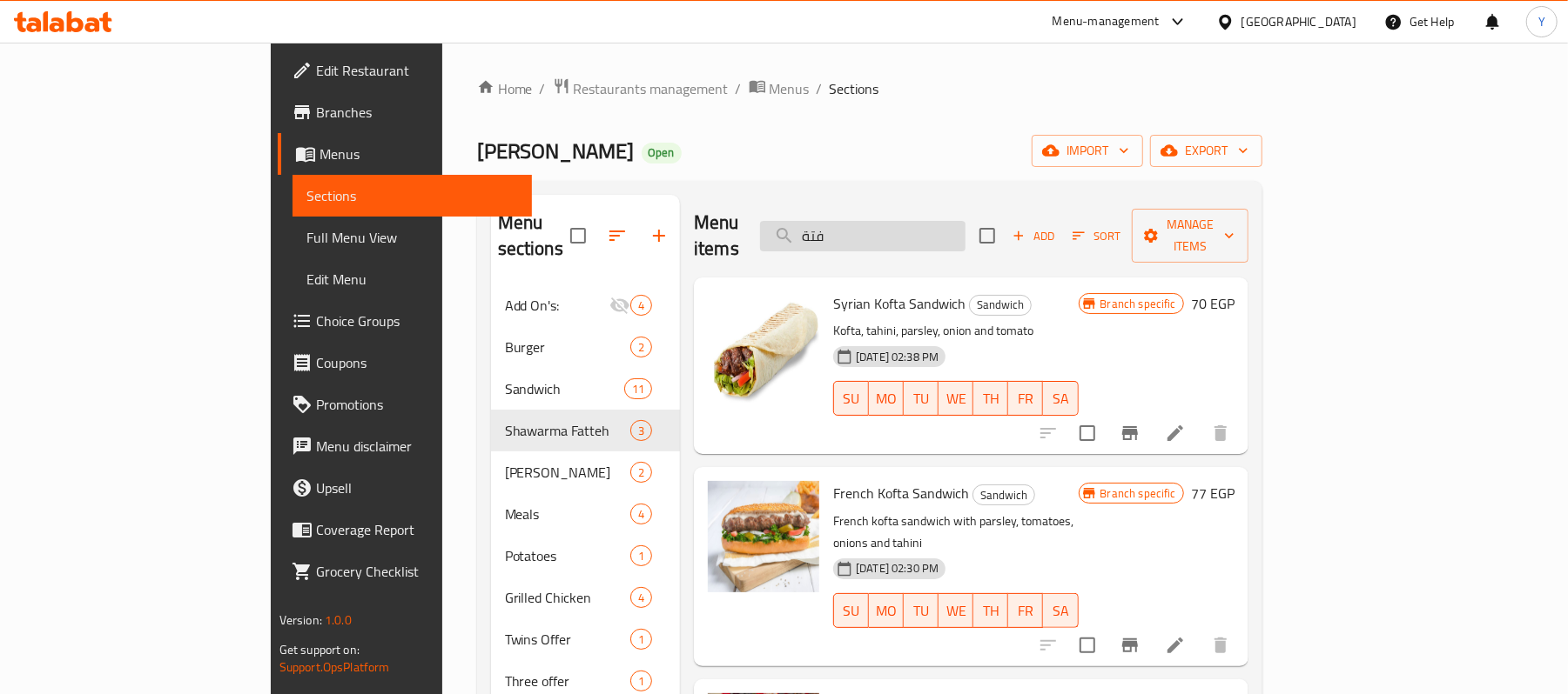
click at [965, 234] on input "فتة" at bounding box center [862, 237] width 205 height 31
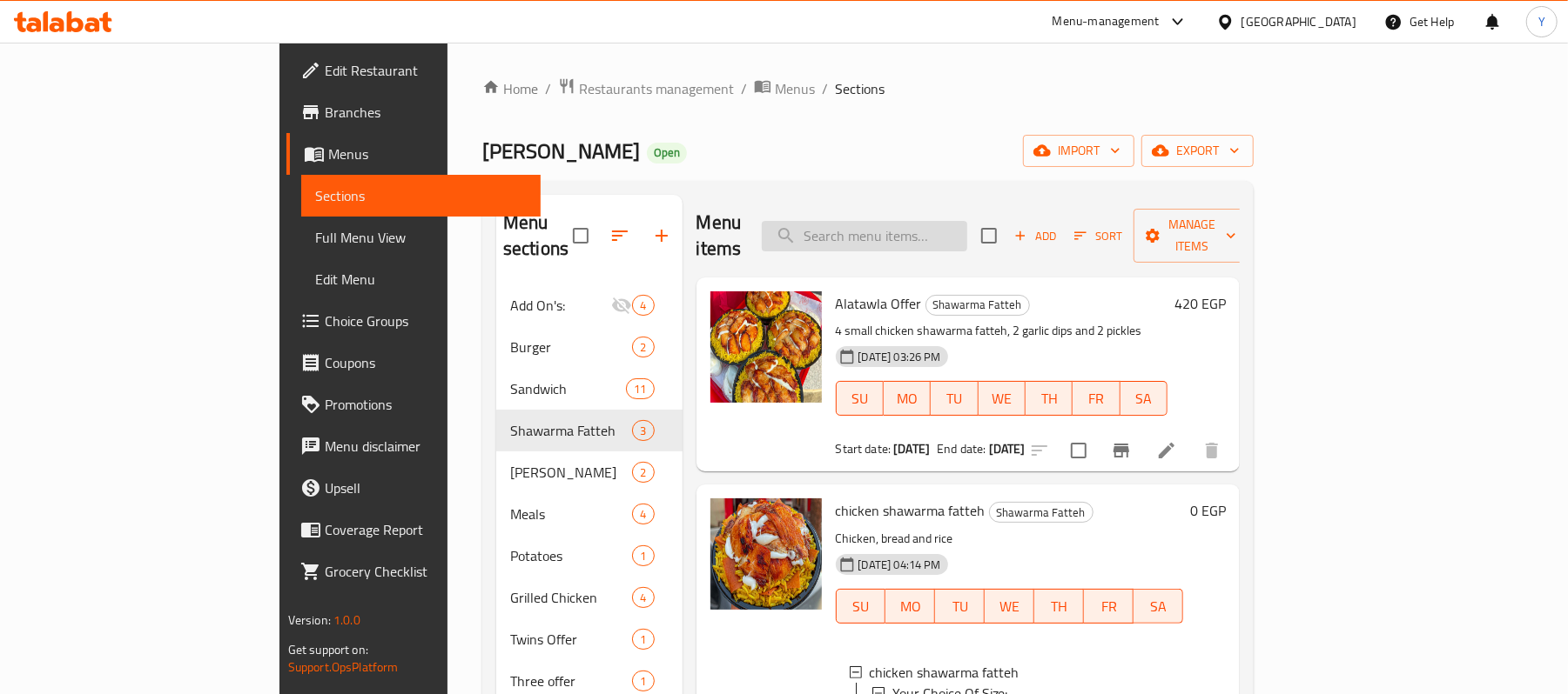
drag, startPoint x: 947, startPoint y: 196, endPoint x: 945, endPoint y: 223, distance: 27.1
click at [946, 210] on div "Menu items Add Sort Manage items" at bounding box center [968, 236] width 544 height 83
click at [945, 241] on div "Menu items Add Sort Manage items" at bounding box center [968, 236] width 544 height 83
click at [979, 200] on div "Menu items Add Sort Manage items" at bounding box center [968, 236] width 544 height 83
drag, startPoint x: 945, startPoint y: 269, endPoint x: 976, endPoint y: 210, distance: 66.6
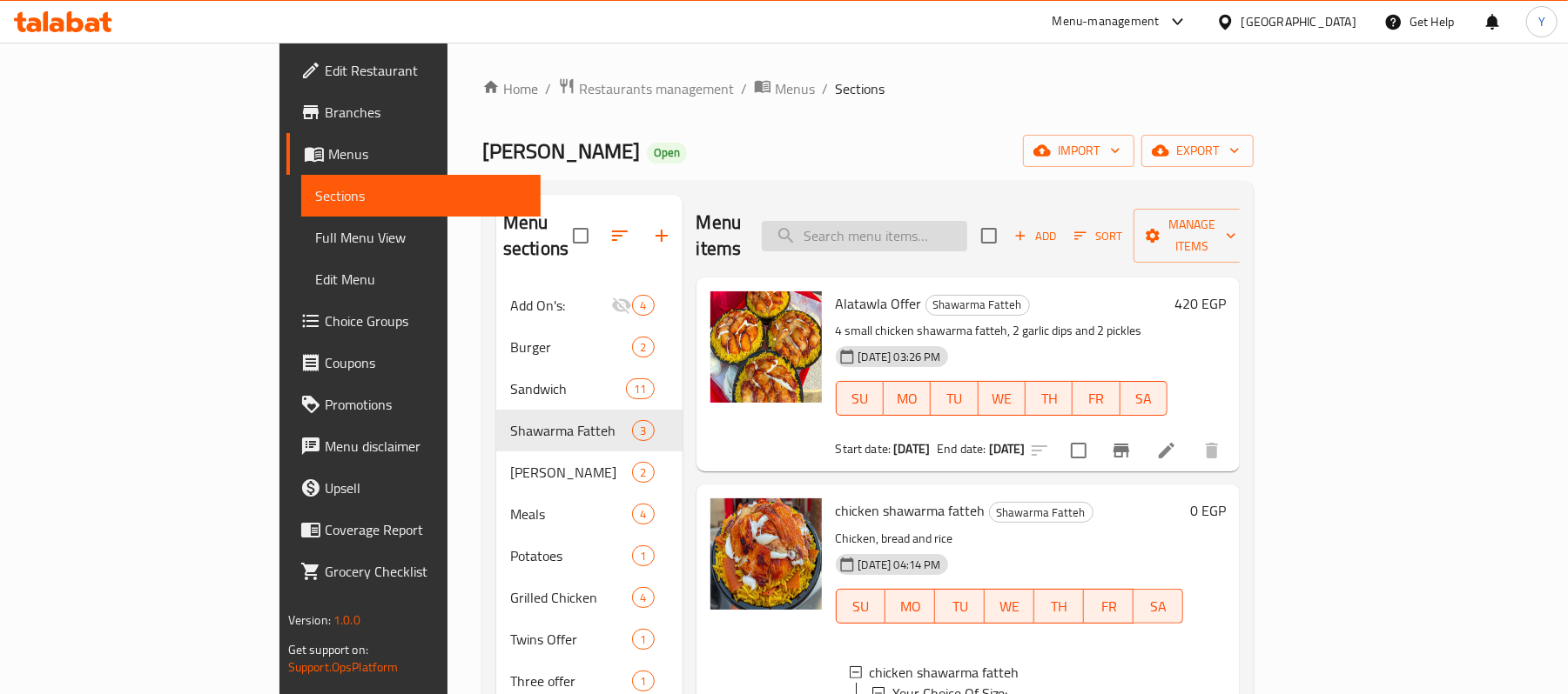
click at [945, 285] on div "Alatawla Offer Shawarma Fatteh 4 small chicken shawarma fatteh, 2 garlic dips a…" at bounding box center [1002, 375] width 347 height 181
click at [967, 221] on input "search" at bounding box center [864, 237] width 205 height 31
paste input "عرض لمه الحبايب"
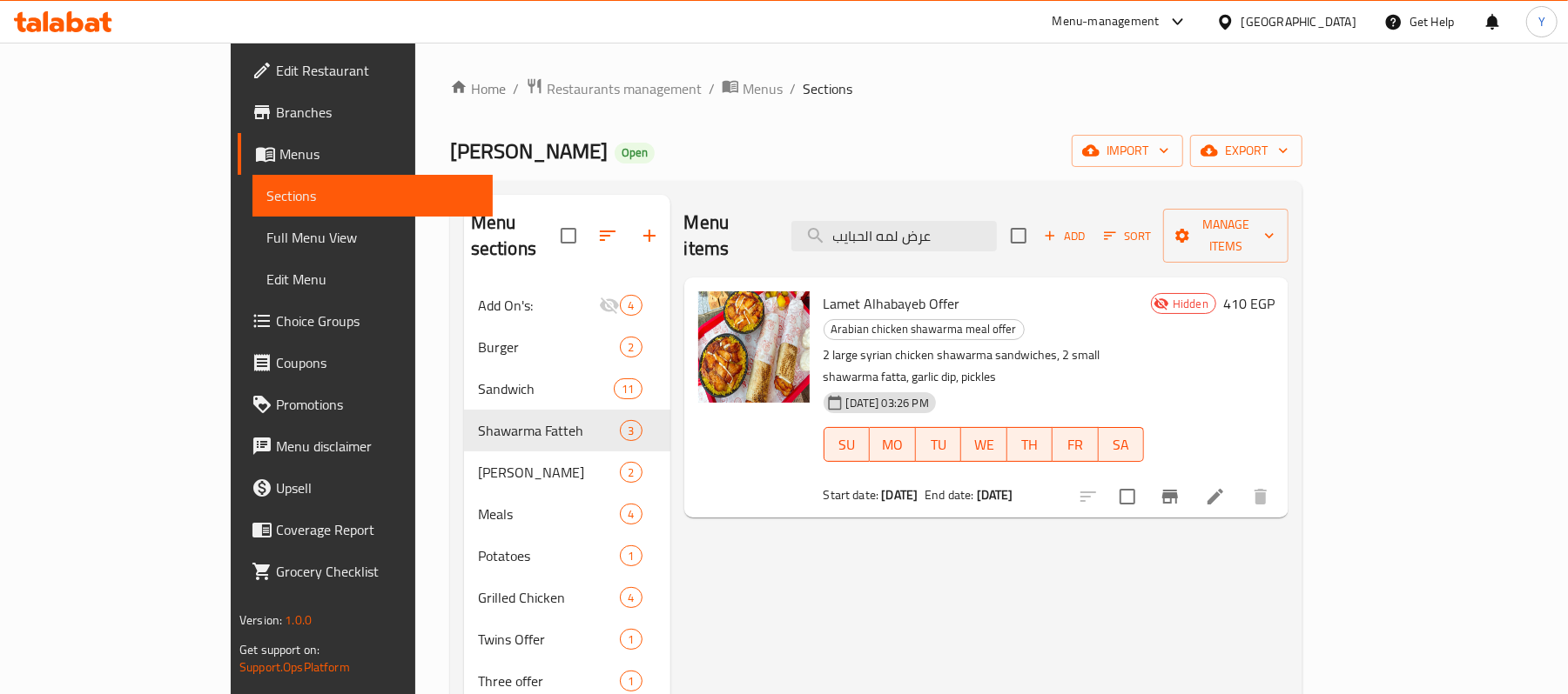
type input "عرض لمه الحبايب"
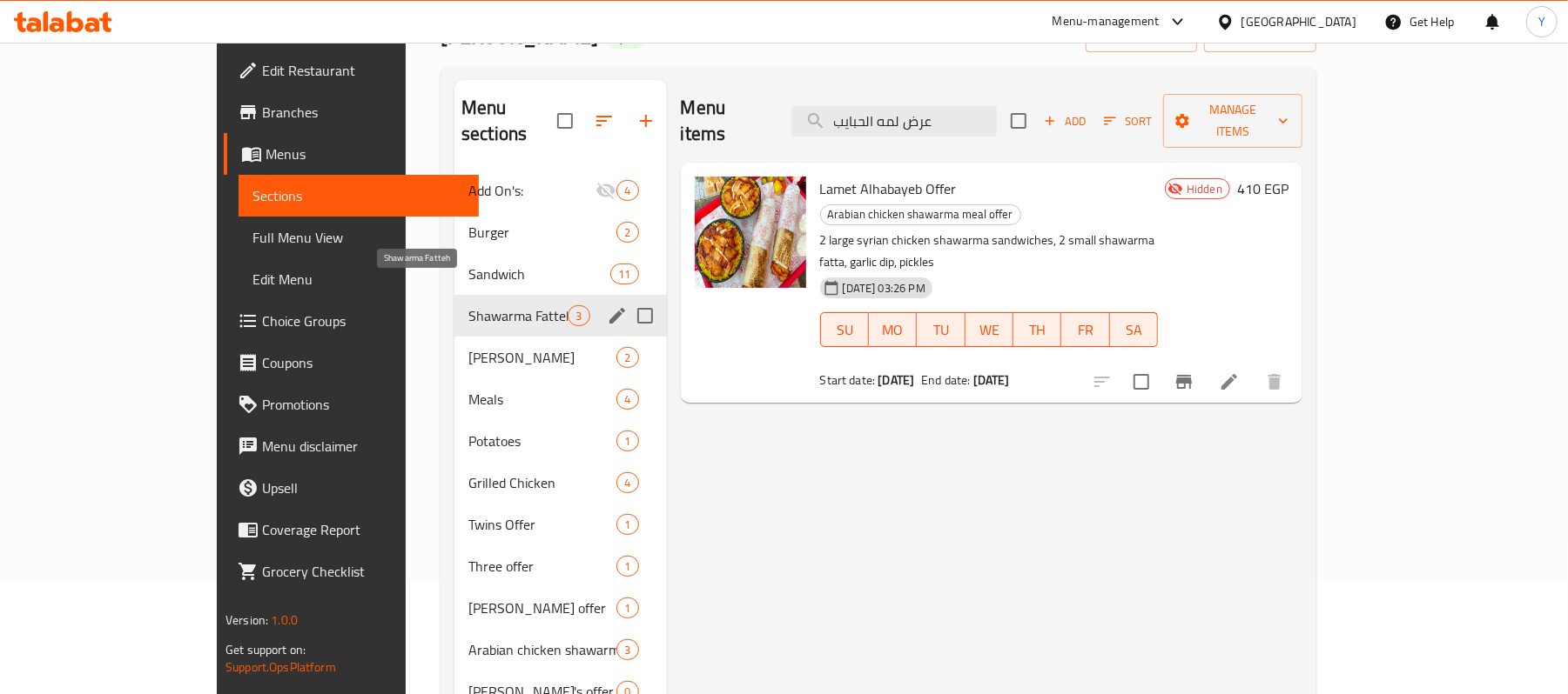
scroll to position [116, 0]
click at [468, 305] on span "Shawarma Fatteh" at bounding box center [517, 315] width 99 height 21
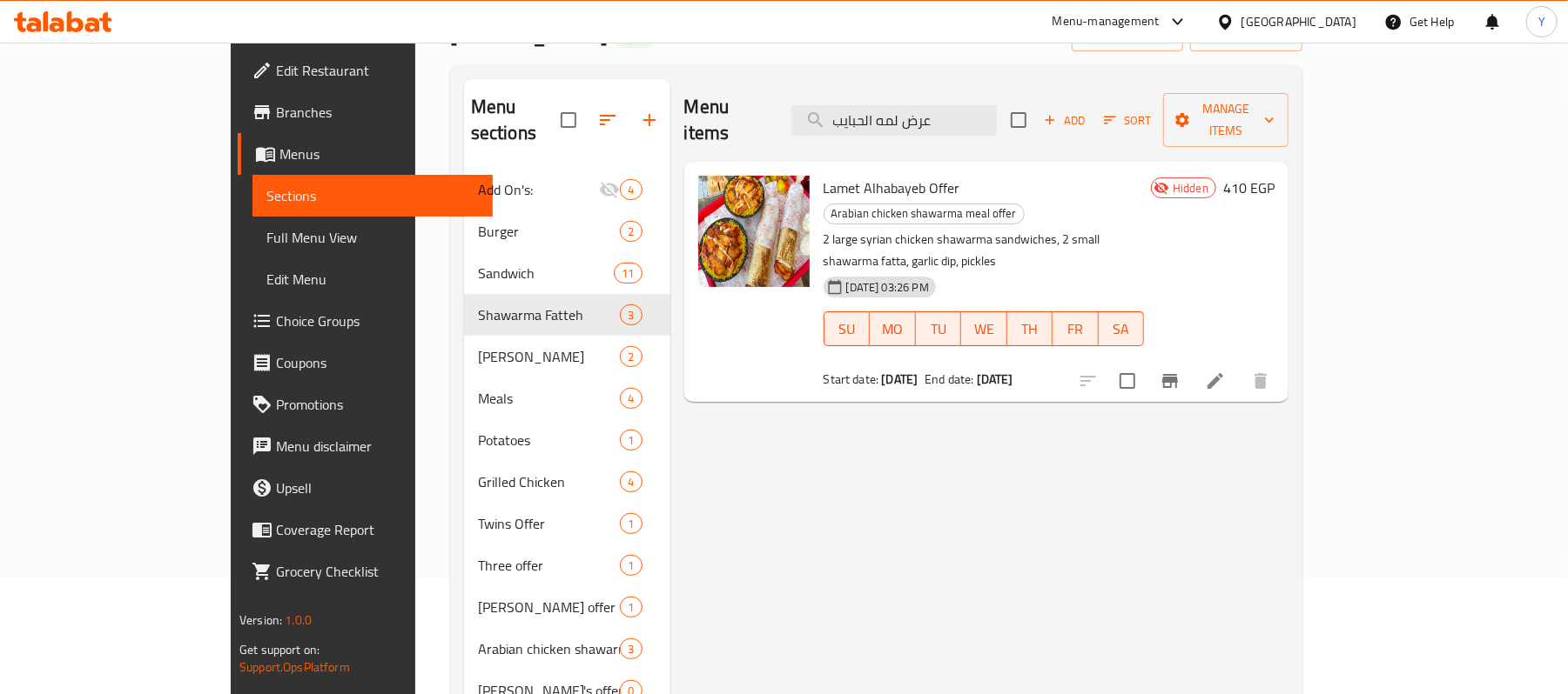
drag, startPoint x: 1017, startPoint y: 113, endPoint x: 623, endPoint y: 127, distance: 394.2
click at [671, 127] on div "Menu items عرض لمه الحبايب Add Sort Manage items Lamet Alhabayeb Offer Arabian …" at bounding box center [979, 425] width 618 height 694
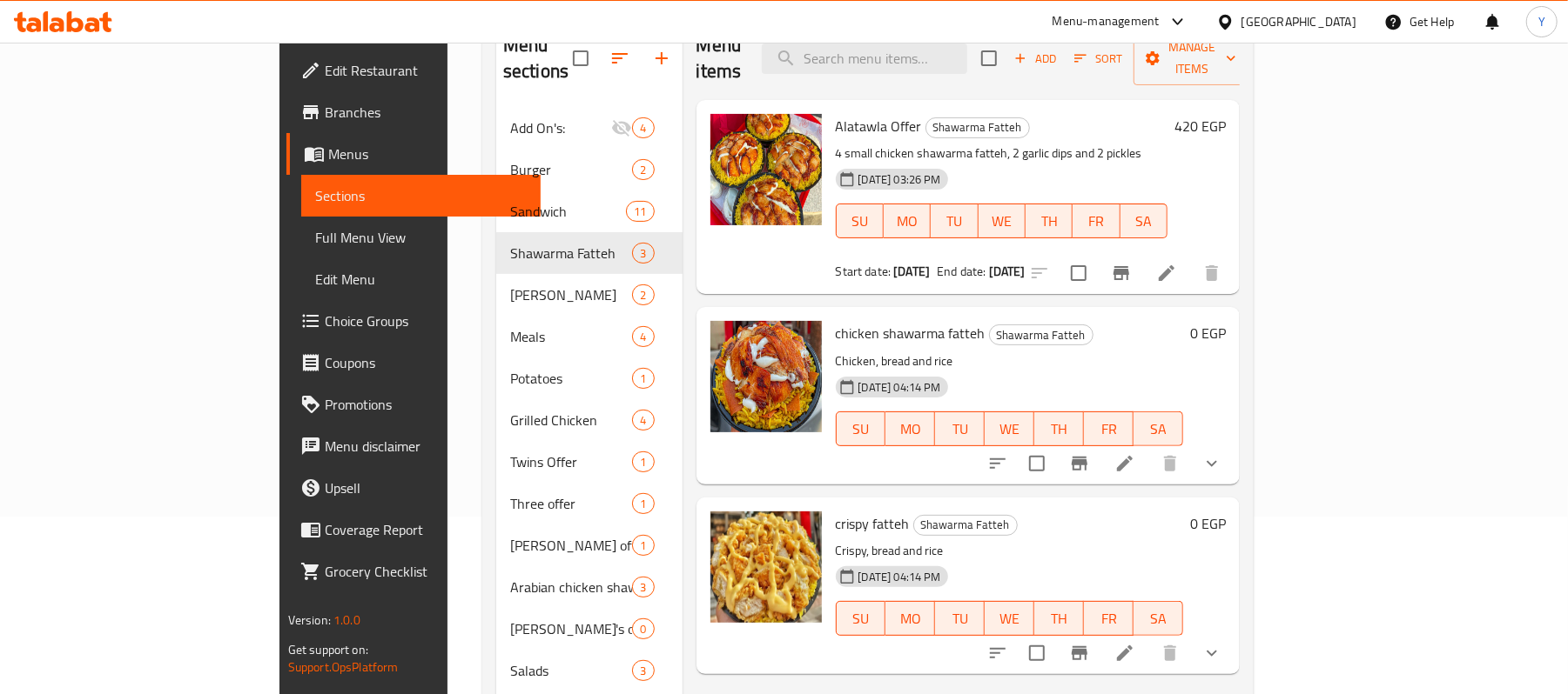
scroll to position [231, 0]
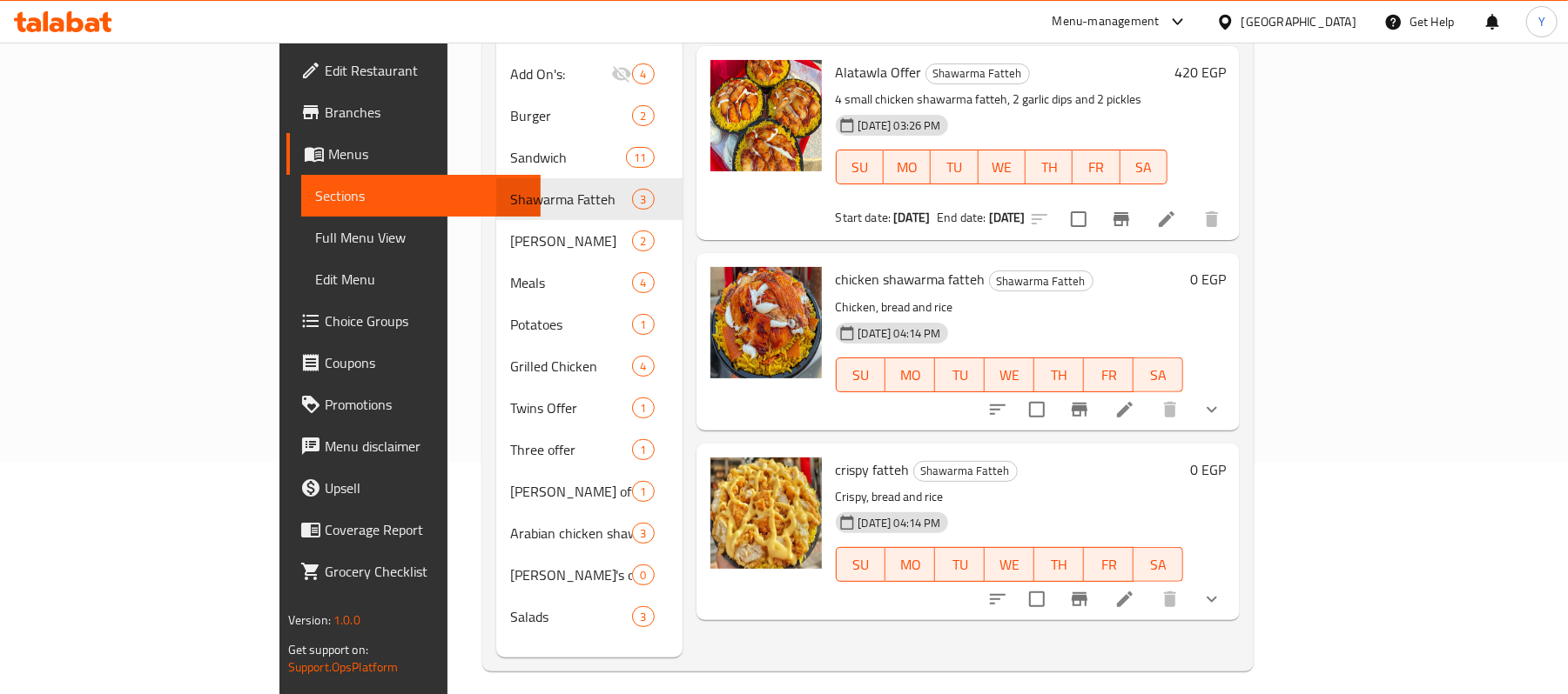
click at [840, 267] on span "chicken shawarma fatteh" at bounding box center [910, 279] width 150 height 26
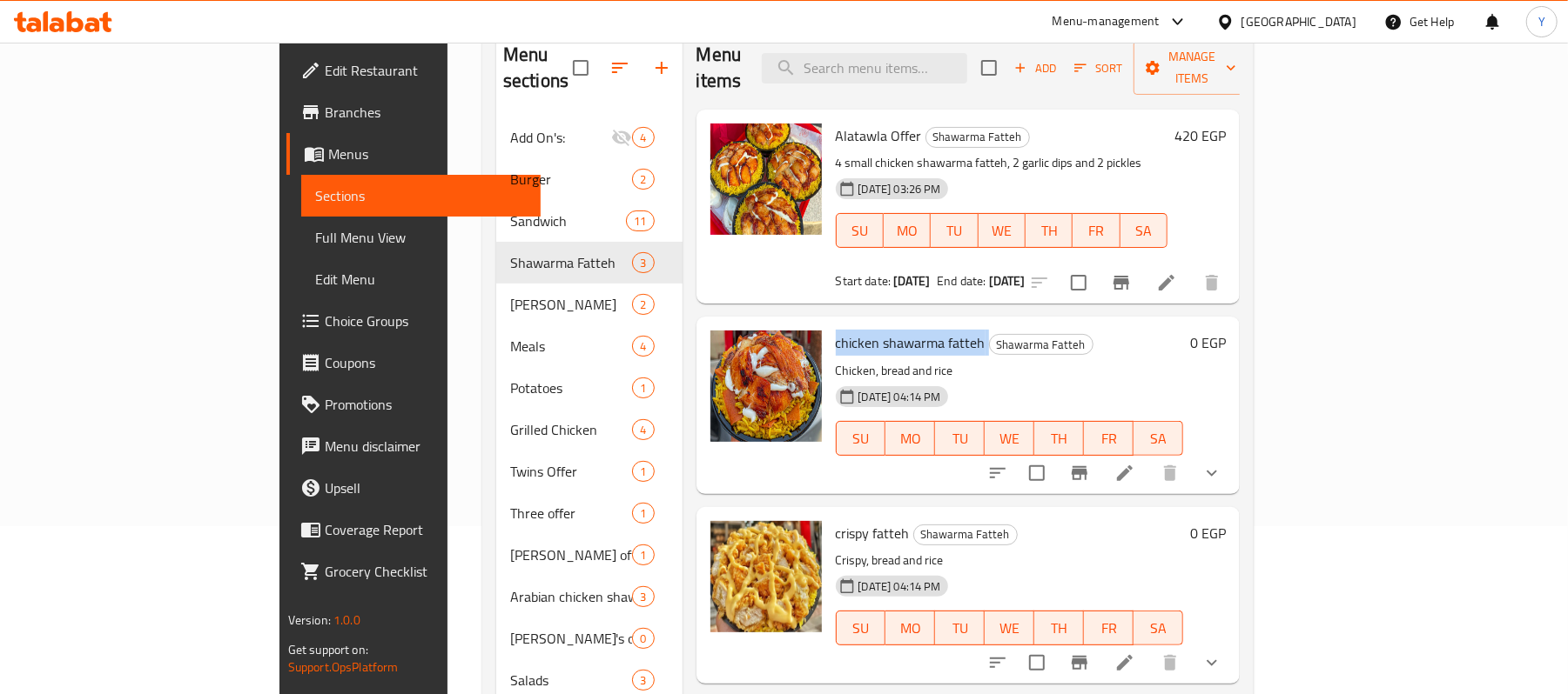
scroll to position [116, 0]
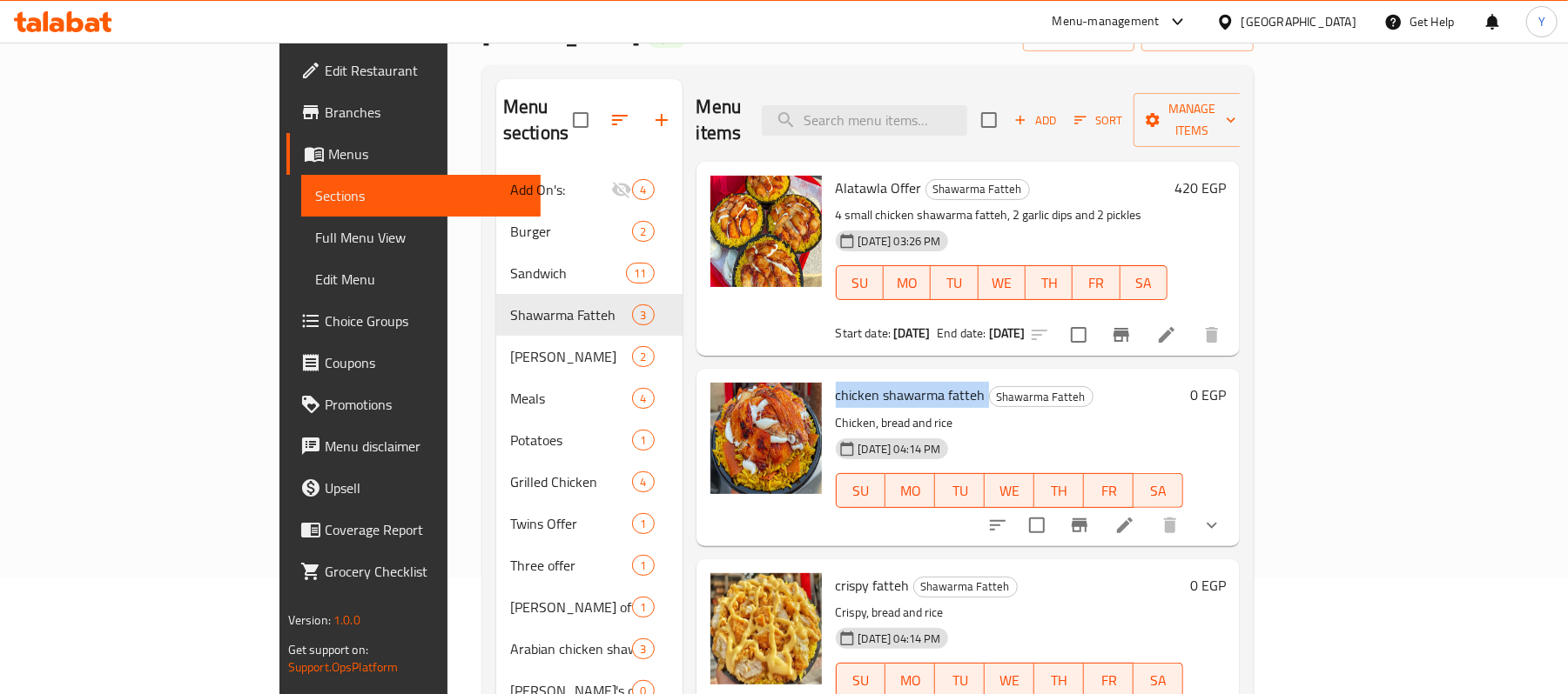
click at [836, 382] on span "chicken shawarma fatteh" at bounding box center [910, 395] width 150 height 26
click at [878, 382] on span "chicken shawarma fatteh" at bounding box center [910, 395] width 150 height 26
